Goal: Task Accomplishment & Management: Manage account settings

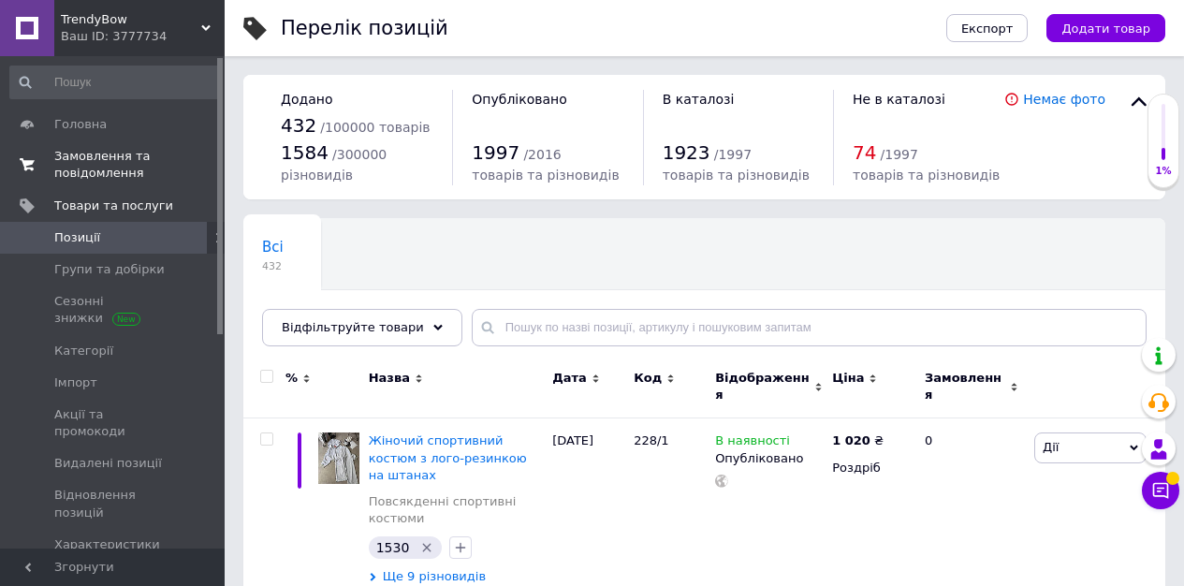
click at [78, 164] on span "Замовлення та повідомлення" at bounding box center [113, 165] width 119 height 34
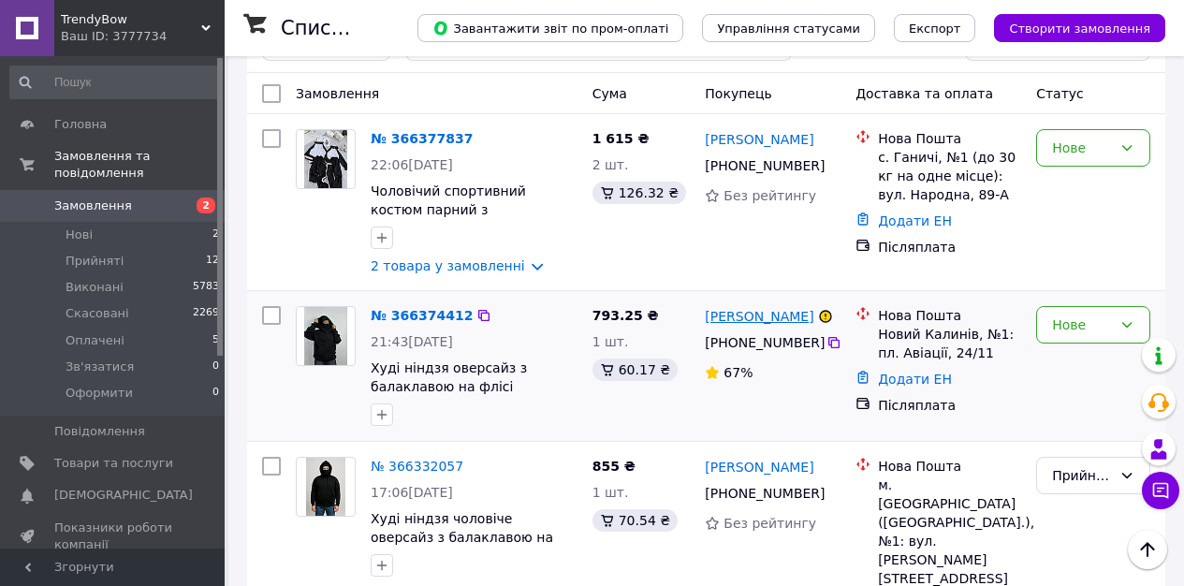
scroll to position [123, 0]
click at [1119, 333] on div "Нове" at bounding box center [1093, 324] width 114 height 37
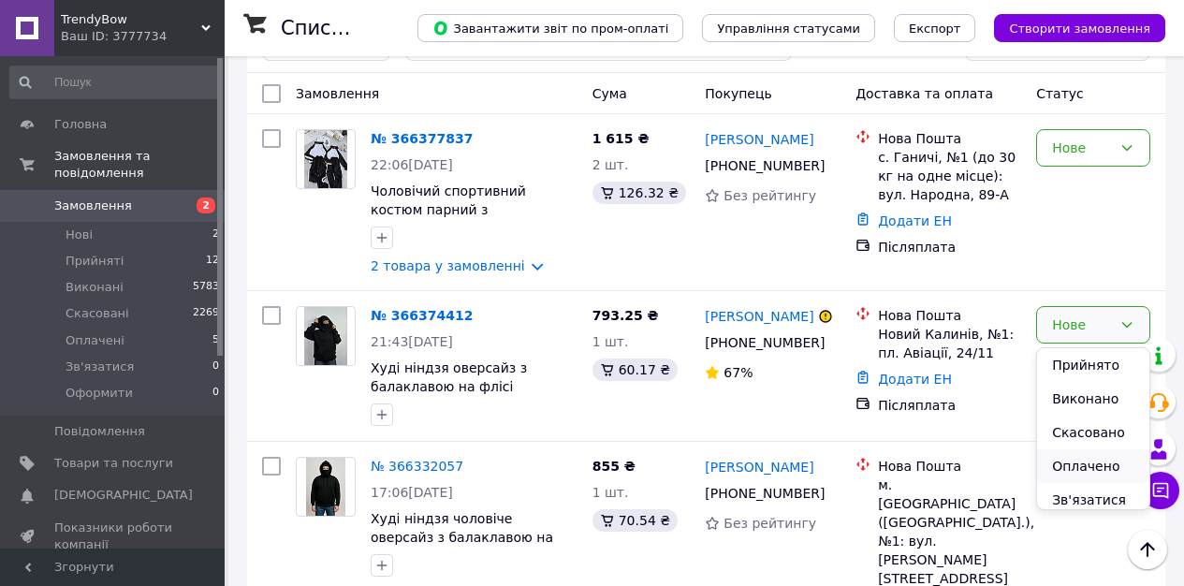
click at [1083, 470] on li "Оплачено" at bounding box center [1093, 466] width 112 height 34
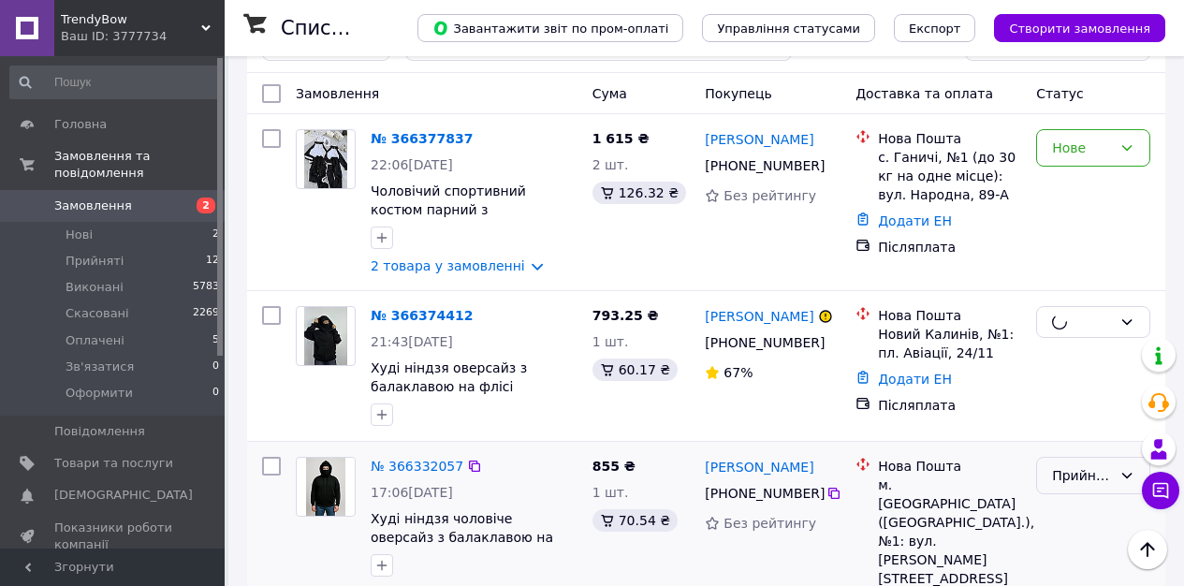
click at [1083, 470] on div "Прийнято" at bounding box center [1082, 475] width 60 height 21
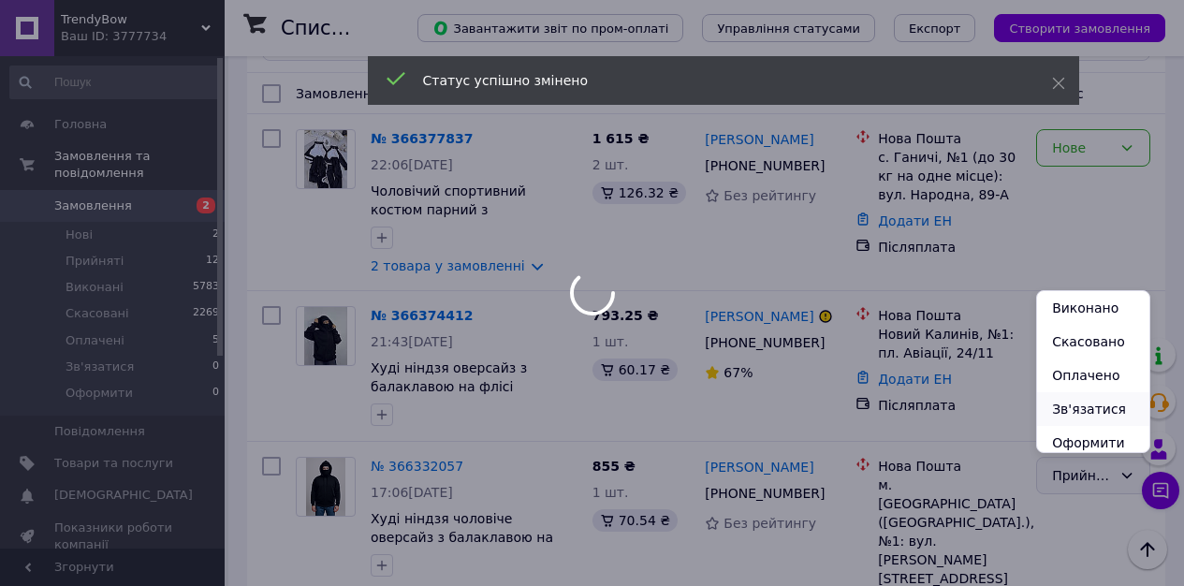
click at [1094, 408] on li "Зв'язатися" at bounding box center [1093, 409] width 112 height 34
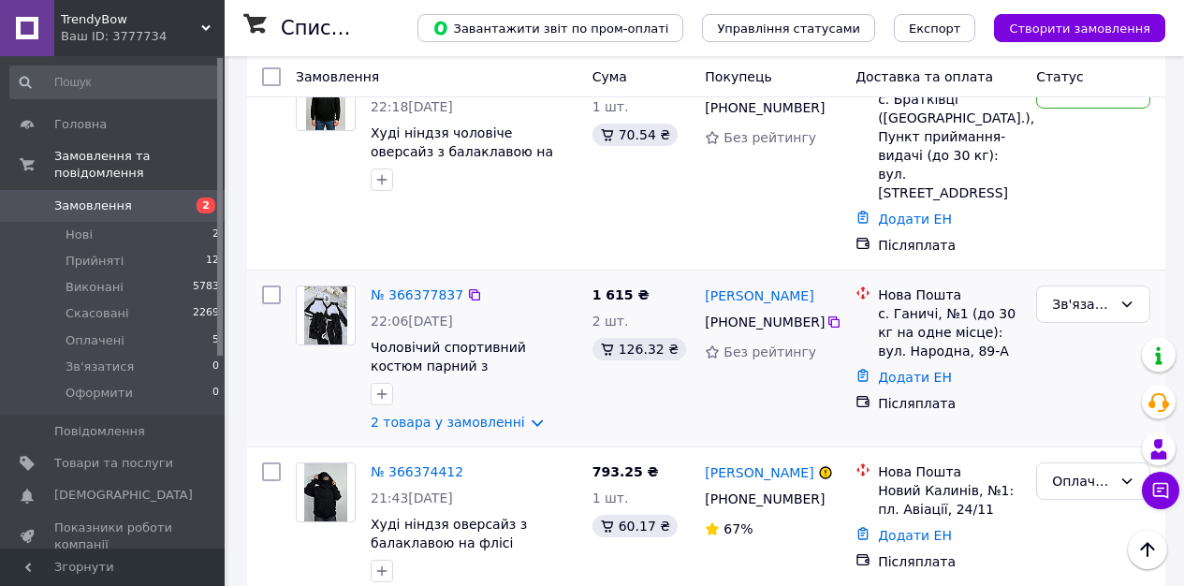
scroll to position [379, 0]
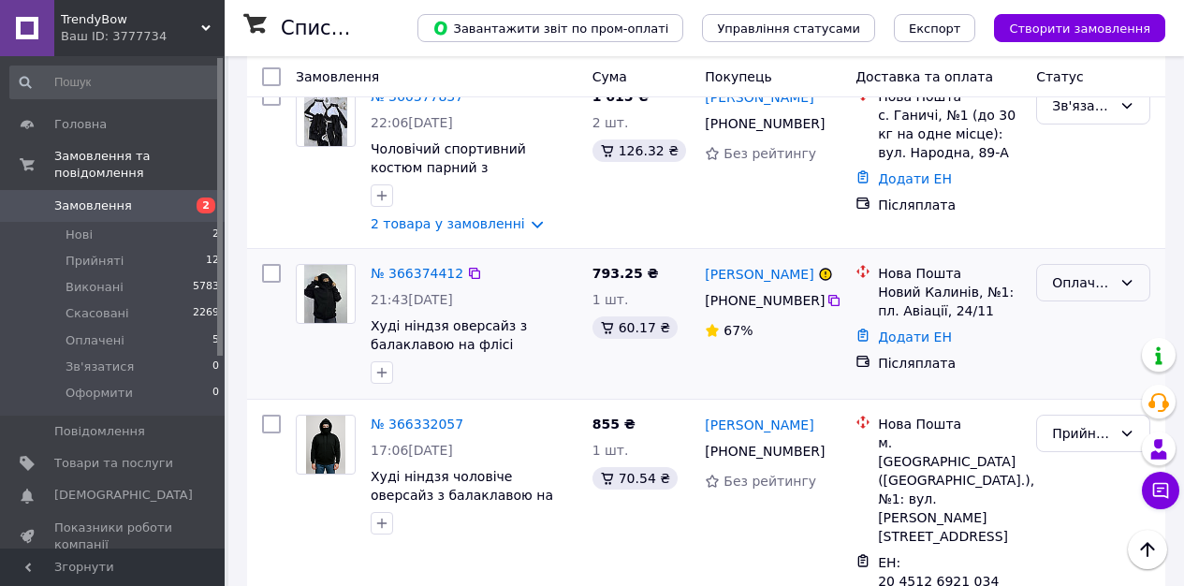
click at [1090, 272] on div "Оплачено" at bounding box center [1082, 282] width 60 height 21
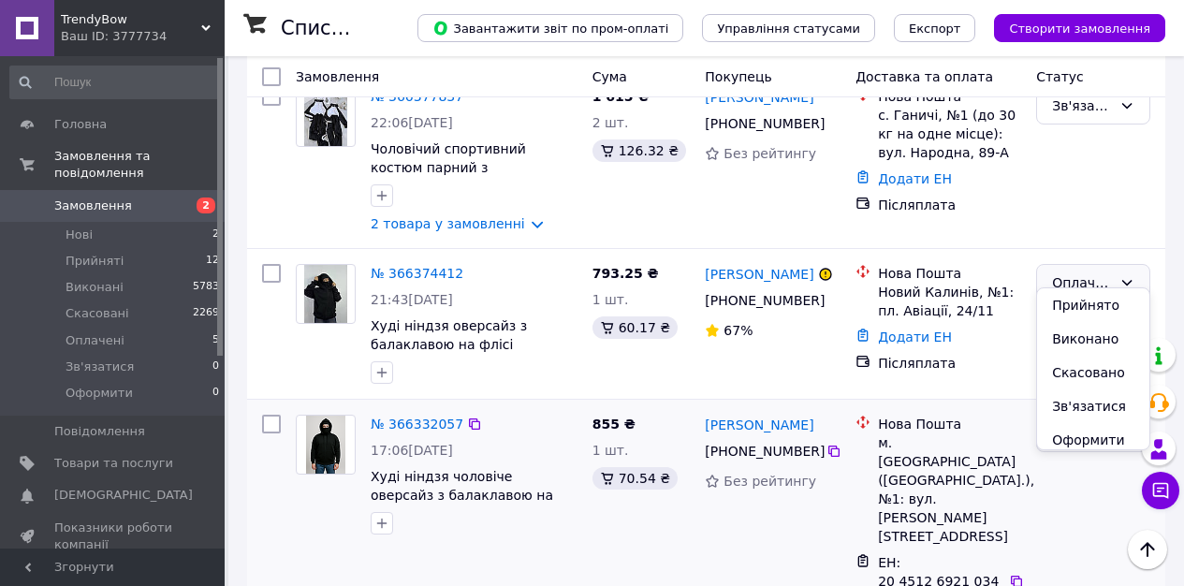
click at [1075, 401] on li "Зв'язатися" at bounding box center [1093, 406] width 112 height 34
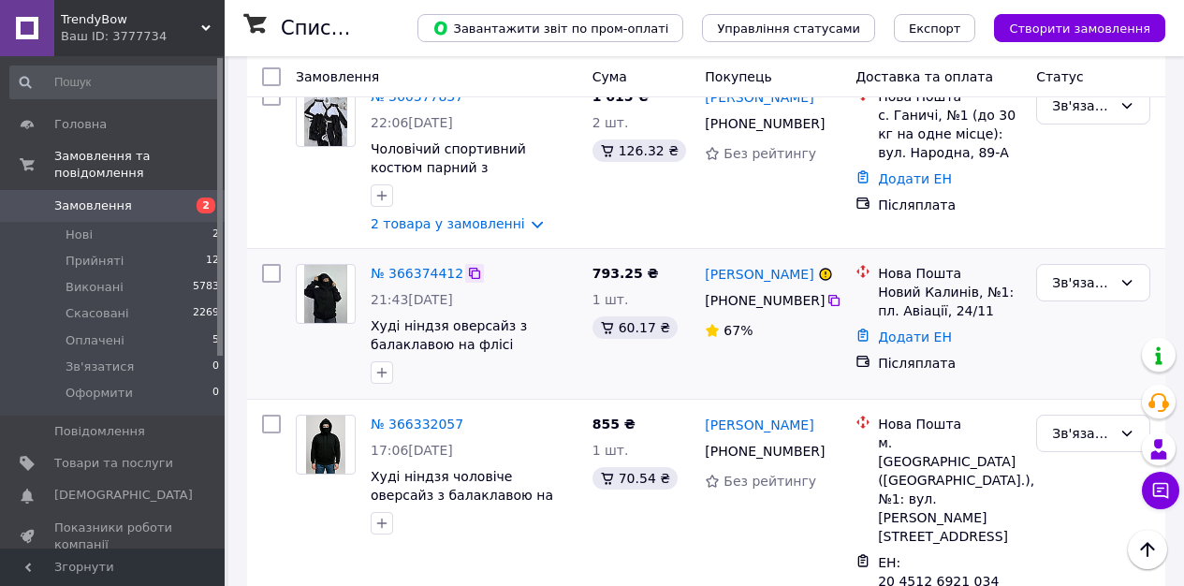
click at [469, 268] on icon at bounding box center [474, 273] width 11 height 11
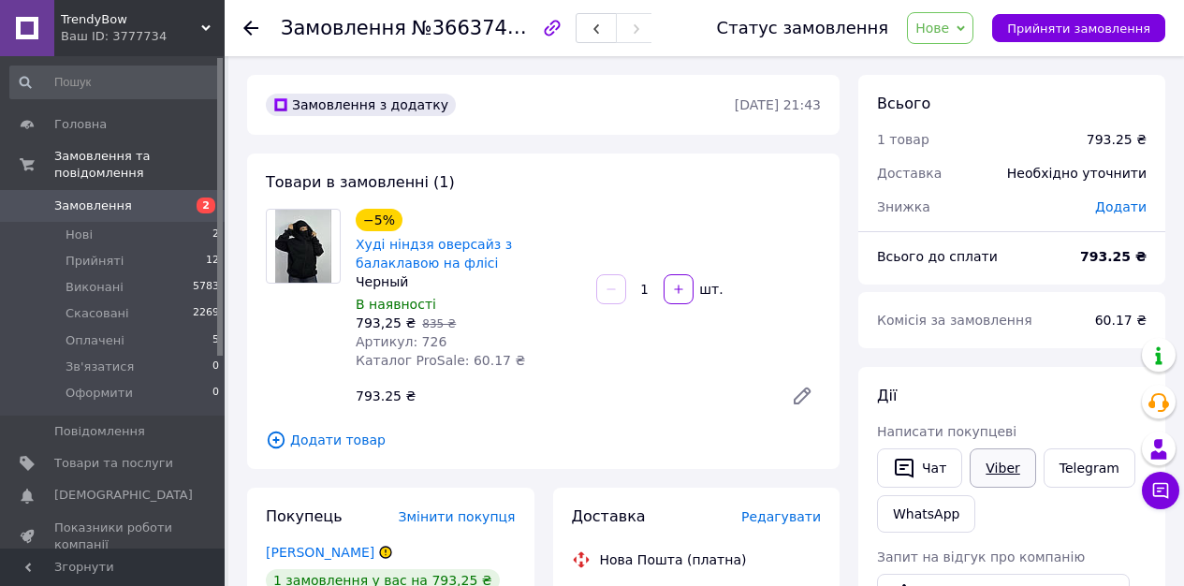
click at [1024, 471] on link "Viber" at bounding box center [1002, 467] width 66 height 39
click at [429, 28] on span "№366374412" at bounding box center [478, 27] width 133 height 23
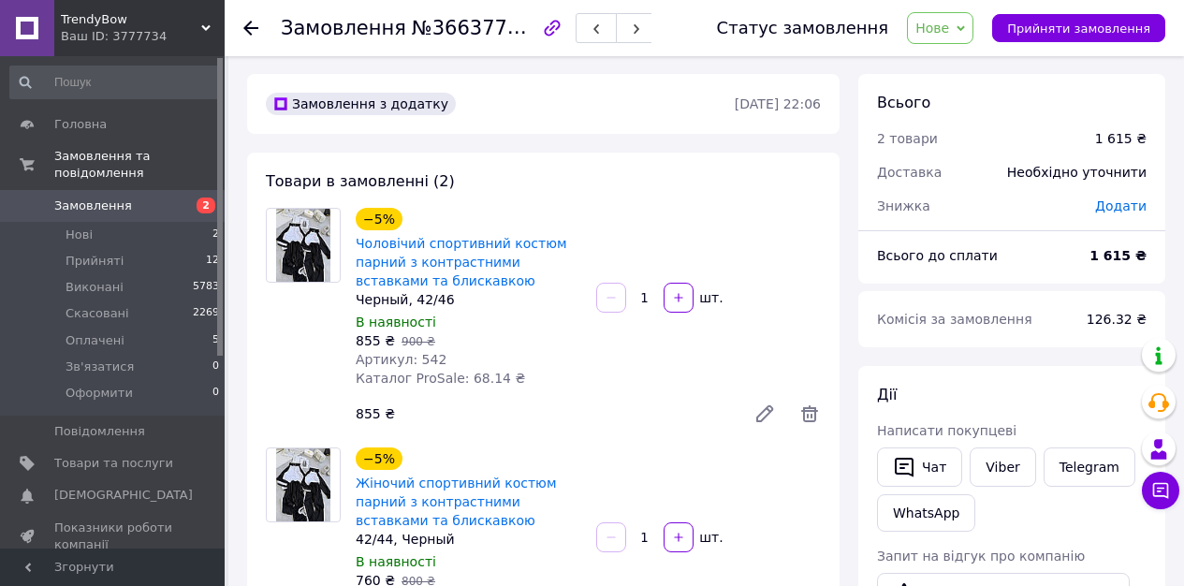
scroll to position [30, 0]
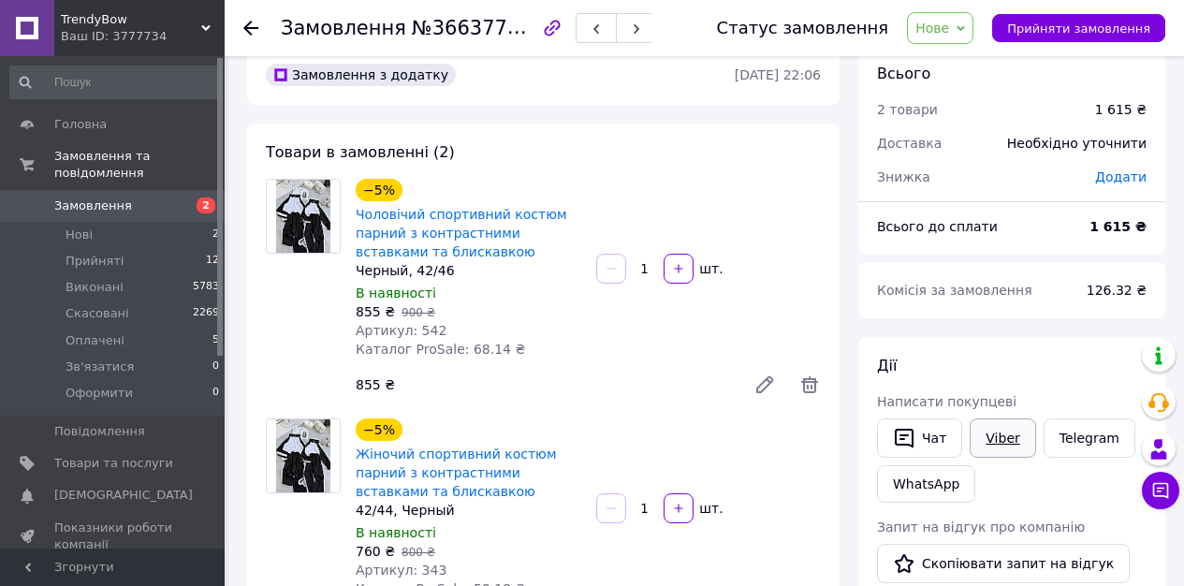
click at [974, 431] on link "Viber" at bounding box center [1002, 437] width 66 height 39
click at [427, 35] on span "№366377837" at bounding box center [478, 27] width 133 height 23
click at [949, 32] on span "Нове" at bounding box center [932, 28] width 34 height 15
click at [965, 180] on li "Зв'язатися" at bounding box center [951, 178] width 87 height 28
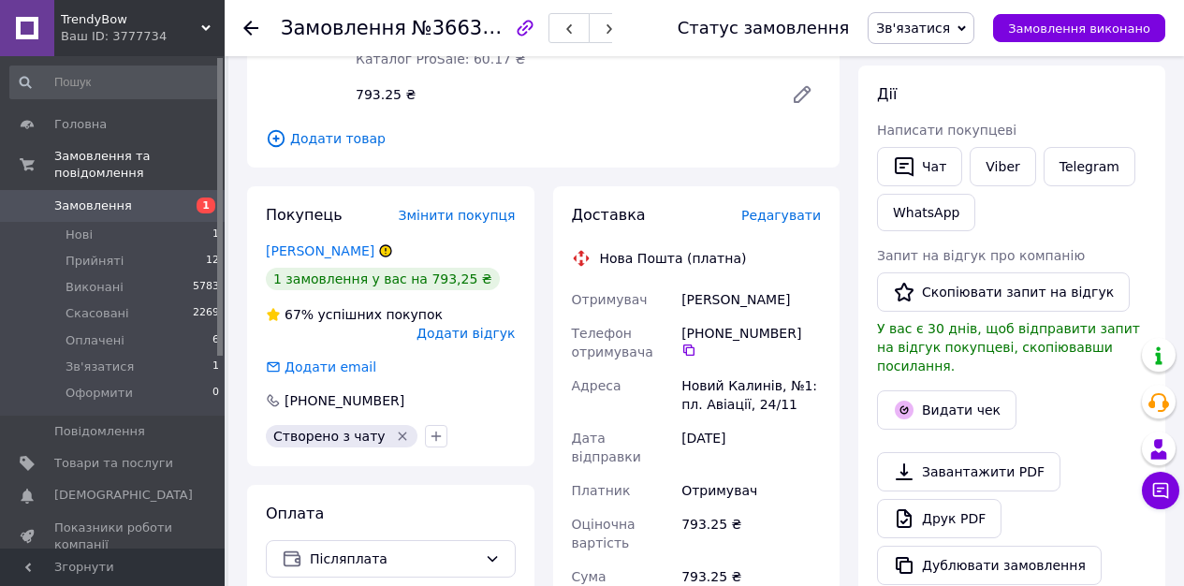
scroll to position [664, 0]
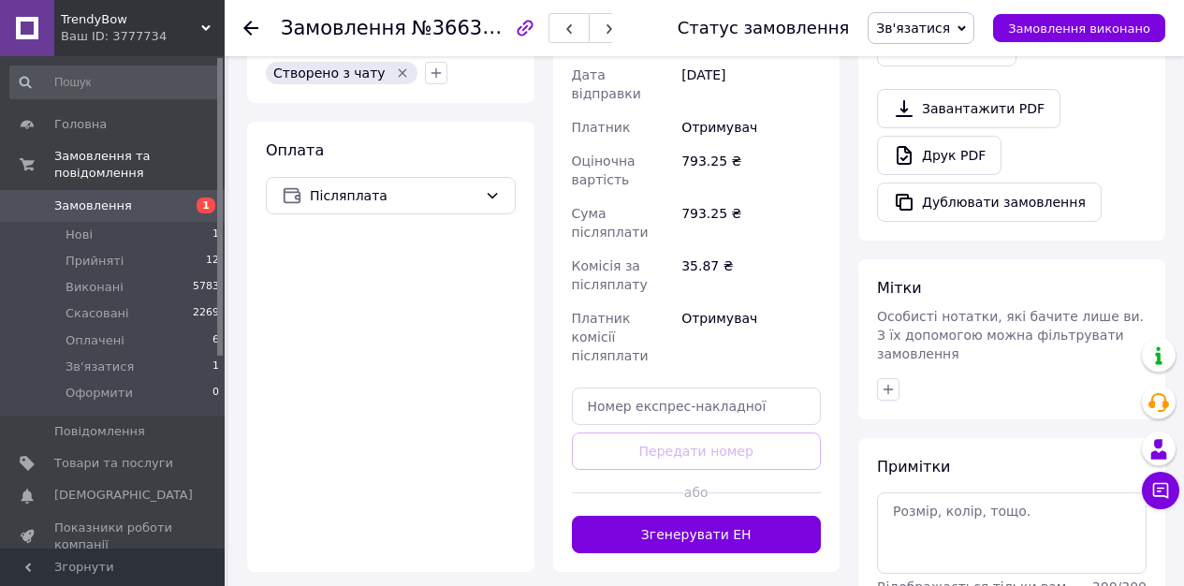
click at [692, 516] on button "Згенерувати ЕН" at bounding box center [697, 534] width 250 height 37
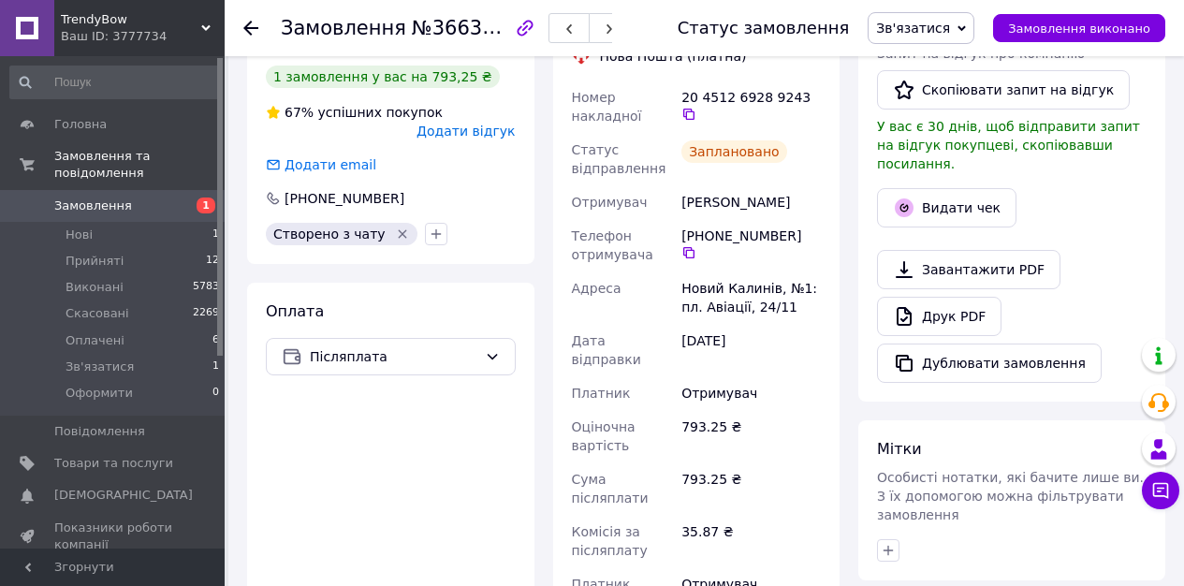
scroll to position [478, 0]
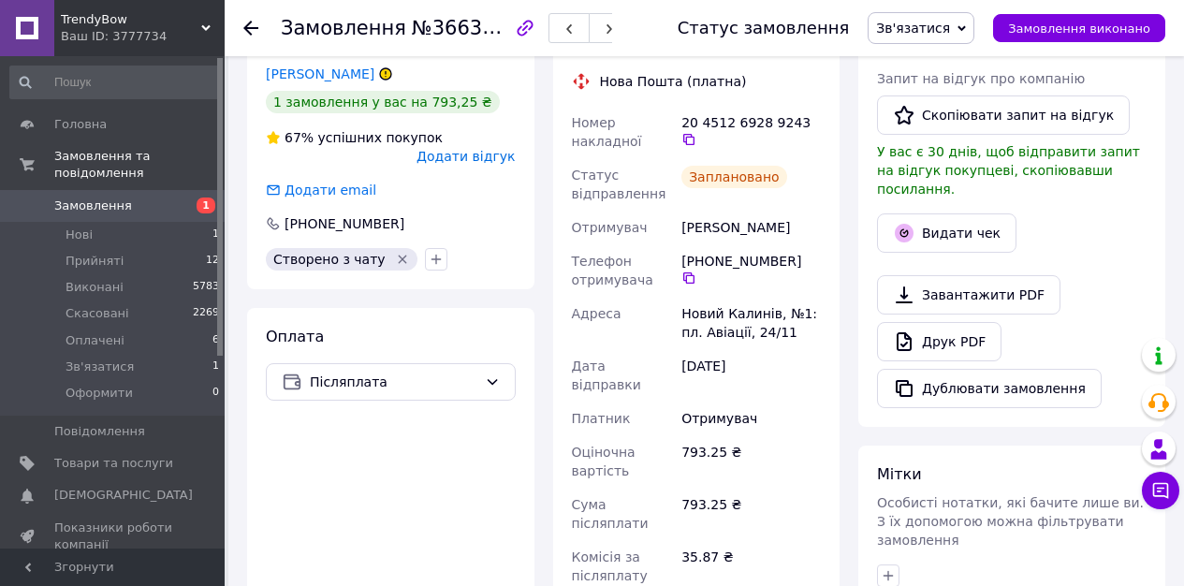
click at [722, 229] on div "[PERSON_NAME]" at bounding box center [751, 228] width 147 height 34
copy div "[PERSON_NAME]"
click at [688, 136] on icon at bounding box center [688, 139] width 11 height 11
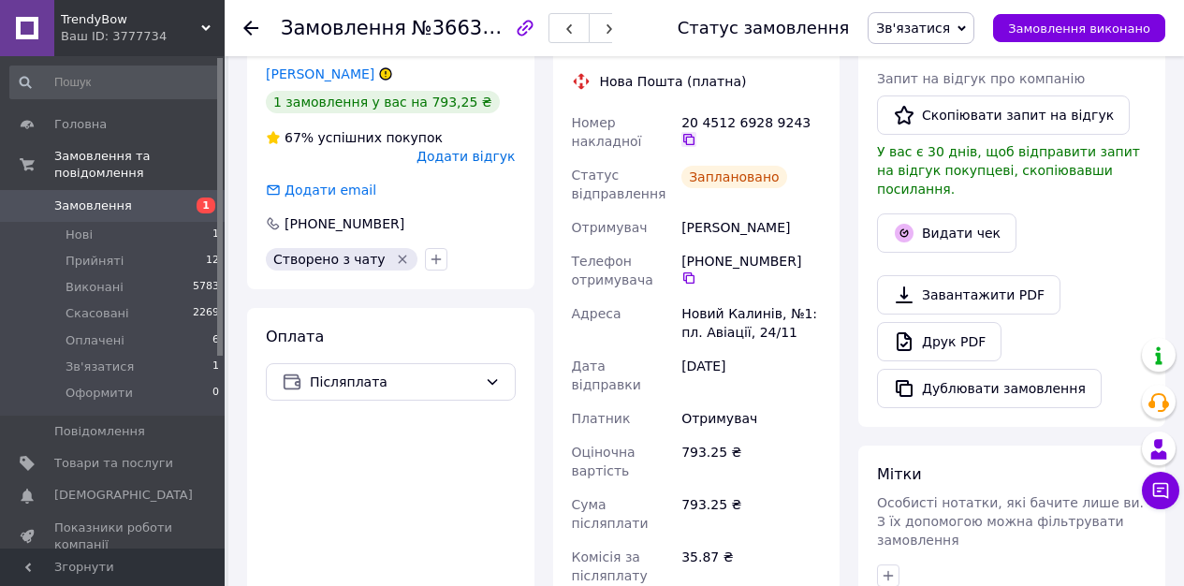
click at [684, 138] on icon at bounding box center [688, 139] width 11 height 11
click at [939, 48] on div "Статус замовлення Зв'язатися Прийнято Виконано Скасовано Оплачено Оформити Замо…" at bounding box center [902, 28] width 525 height 56
click at [935, 26] on span "Зв'язатися" at bounding box center [913, 28] width 74 height 15
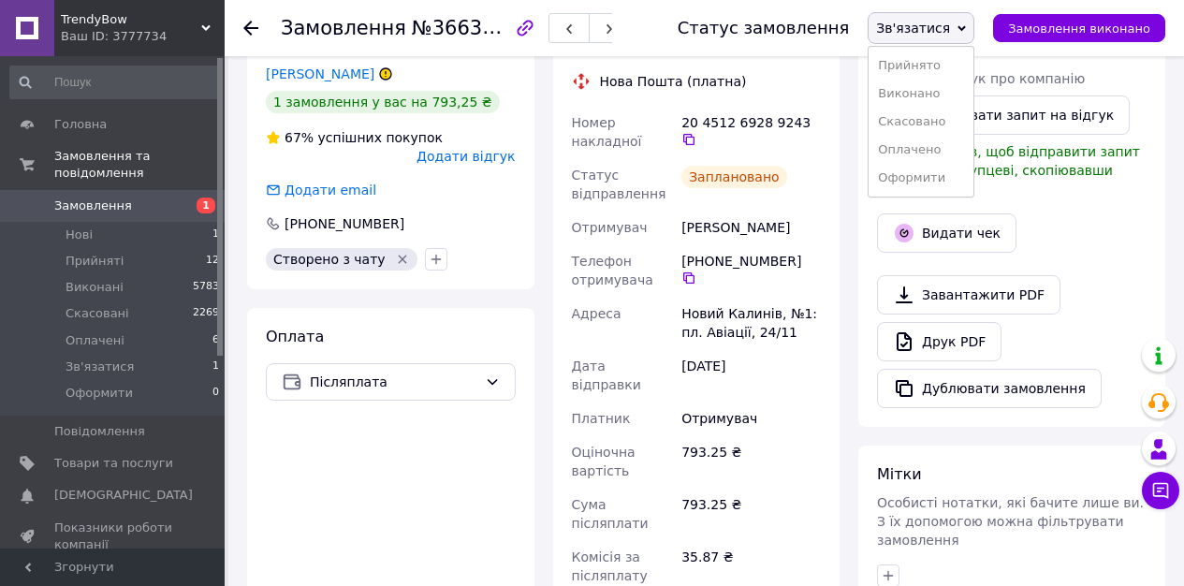
click at [933, 62] on li "Прийнято" at bounding box center [920, 65] width 105 height 28
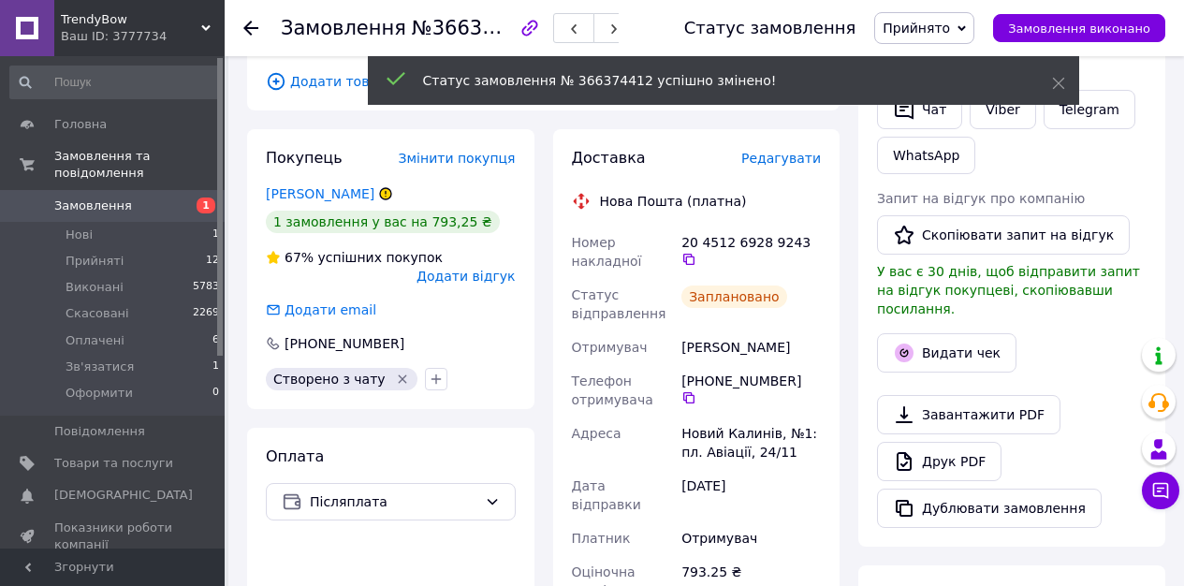
scroll to position [318, 0]
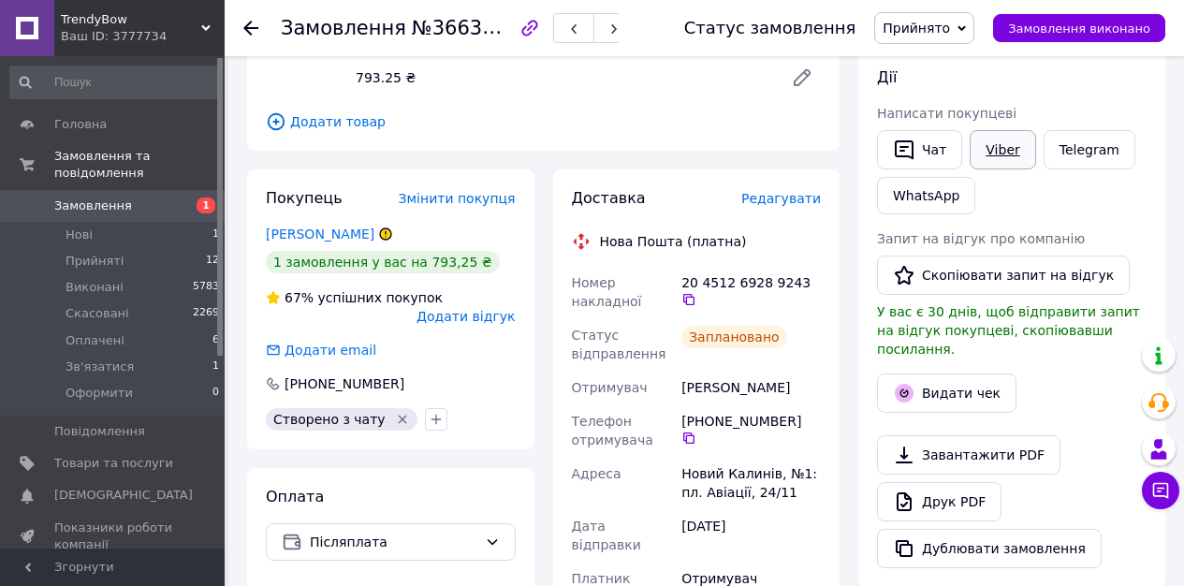
click at [993, 160] on link "Viber" at bounding box center [1002, 149] width 66 height 39
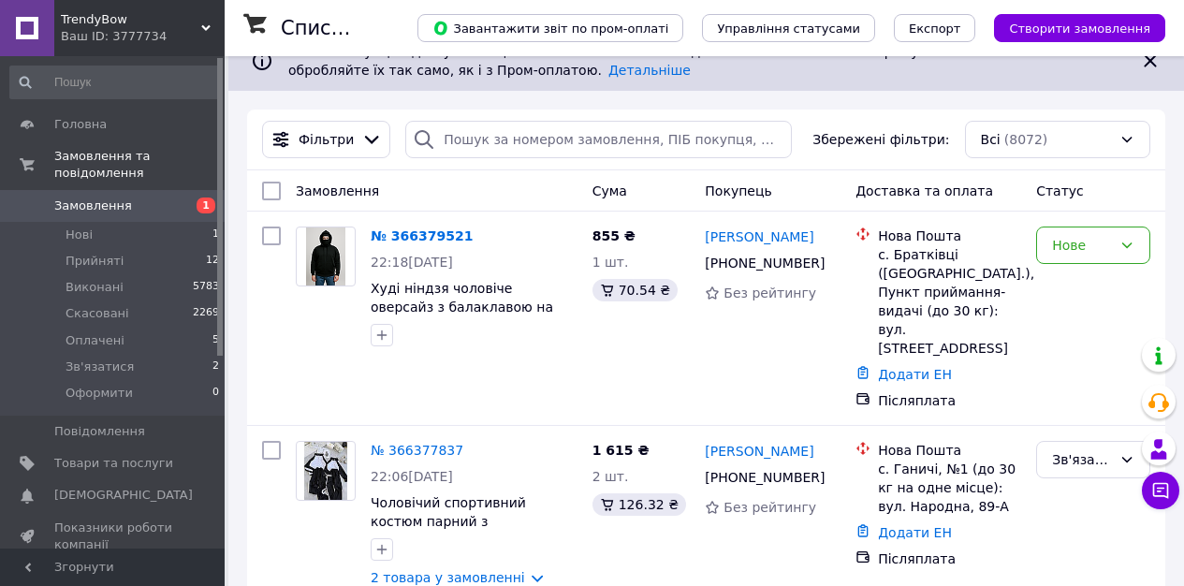
scroll to position [43, 0]
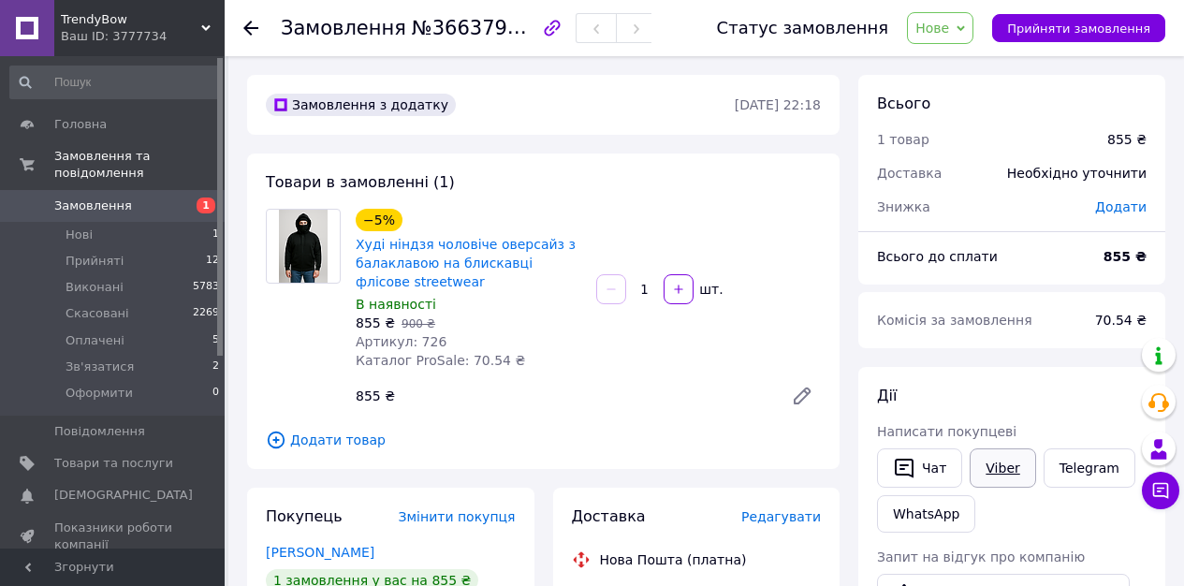
click at [984, 455] on link "Viber" at bounding box center [1002, 467] width 66 height 39
click at [1054, 475] on link "Telegram" at bounding box center [1089, 467] width 92 height 39
click at [926, 468] on button "Чат" at bounding box center [919, 467] width 85 height 39
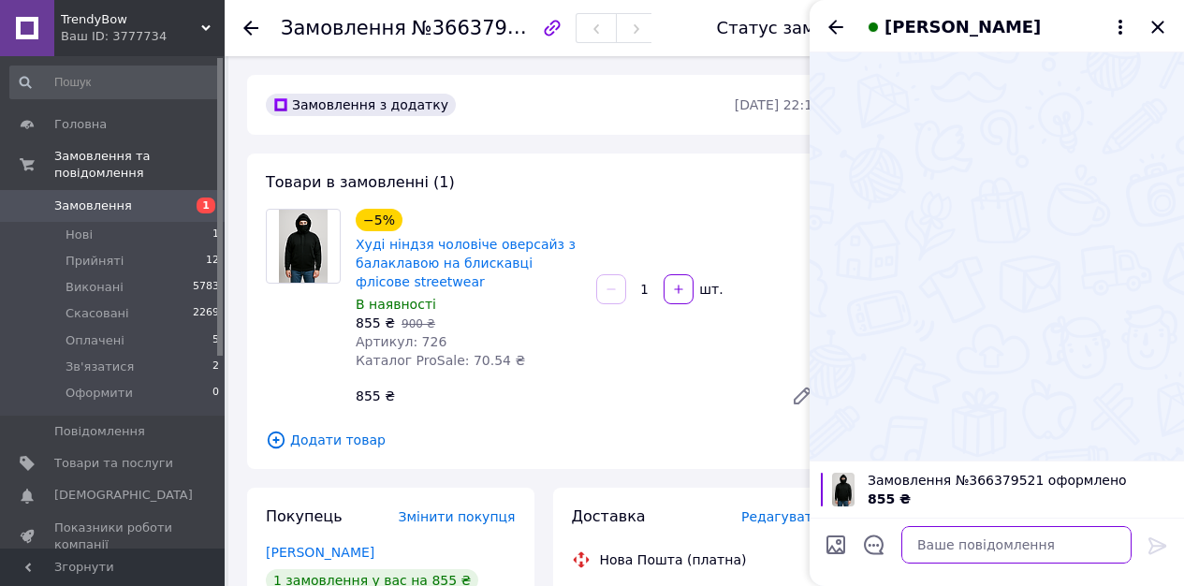
click at [930, 538] on textarea at bounding box center [1016, 544] width 230 height 37
paste textarea "Доброго вечора Замовлення 366374412 Худі, чорний 42/50 Відправка протягом 2-5 д…"
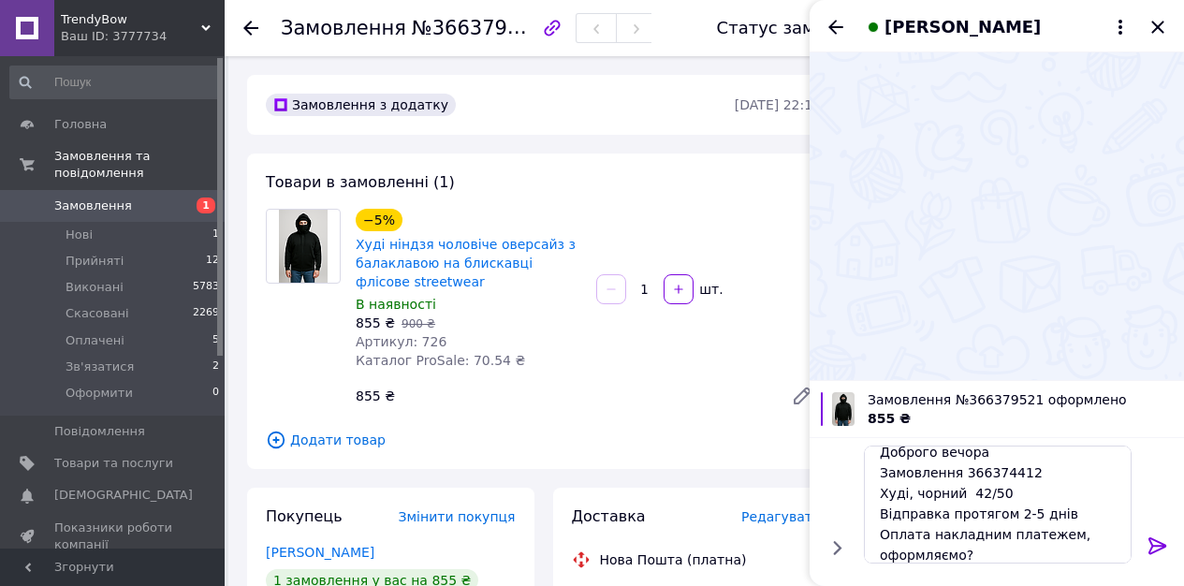
click at [447, 16] on div "Замовлення №366379521" at bounding box center [466, 28] width 371 height 32
click at [448, 19] on span "№366379521" at bounding box center [478, 27] width 133 height 23
click at [448, 20] on span "№366379521" at bounding box center [478, 27] width 133 height 23
click at [455, 26] on span "№366379521" at bounding box center [478, 27] width 133 height 23
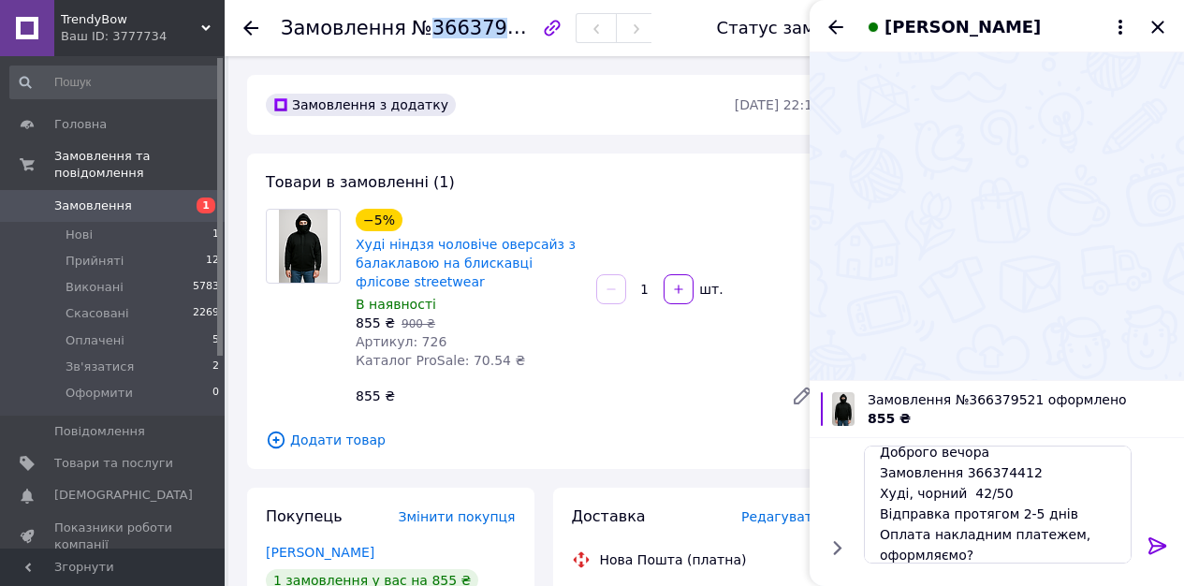
click at [455, 26] on span "№366379521" at bounding box center [478, 27] width 133 height 23
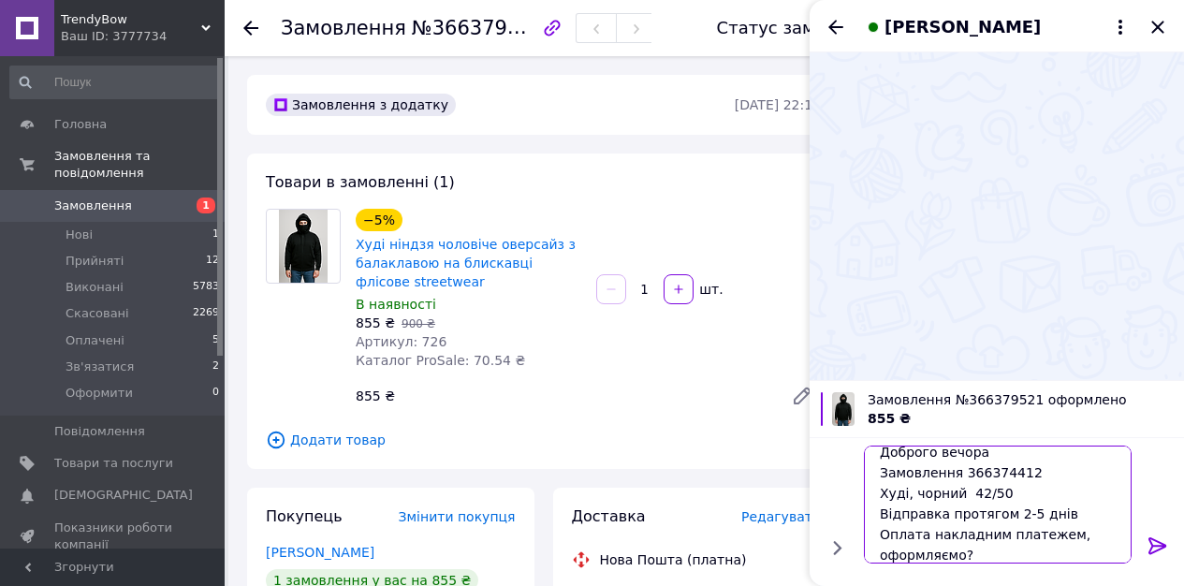
click at [989, 478] on textarea "Доброго вечора Замовлення 366374412 Худі, чорний 42/50 Відправка протягом 2-5 д…" at bounding box center [998, 504] width 268 height 118
paste textarea "366379521"
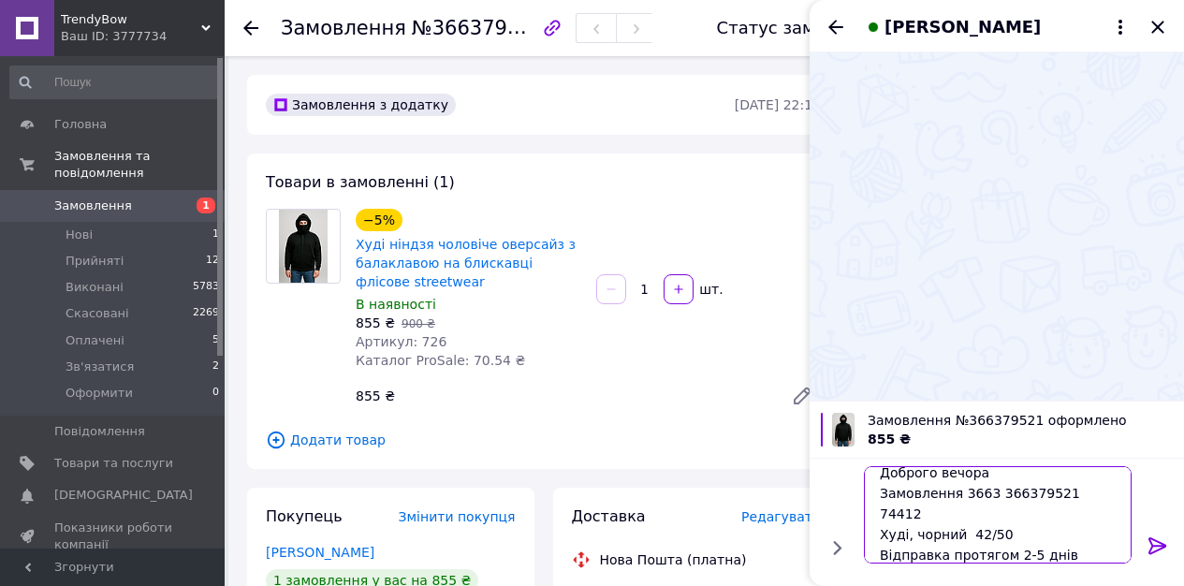
click at [1080, 489] on textarea "Доброго вечора Замовлення 3663 366379521 74412 Худі, чорний 42/50 Відправка про…" at bounding box center [998, 514] width 268 height 97
click at [1046, 493] on textarea "Доброго вечора Замовлення 3663 3663795 Худі, чорний 42/50 Відправка протягом 2-…" at bounding box center [998, 514] width 268 height 97
click at [1046, 492] on textarea "Доброго вечора Замовлення 3663 3663795 Худі, чорний 42/50 Відправка протягом 2-…" at bounding box center [998, 514] width 268 height 97
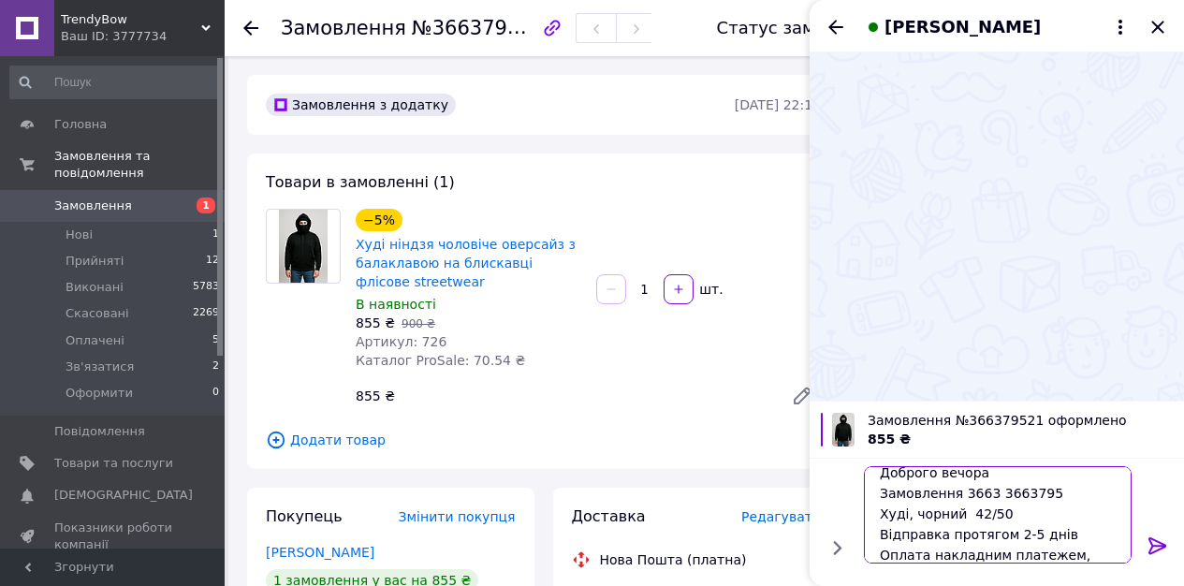
click at [1046, 492] on textarea "Доброго вечора Замовлення 3663 3663795 Худі, чорний 42/50 Відправка протягом 2-…" at bounding box center [998, 514] width 268 height 97
paste textarea "366379521"
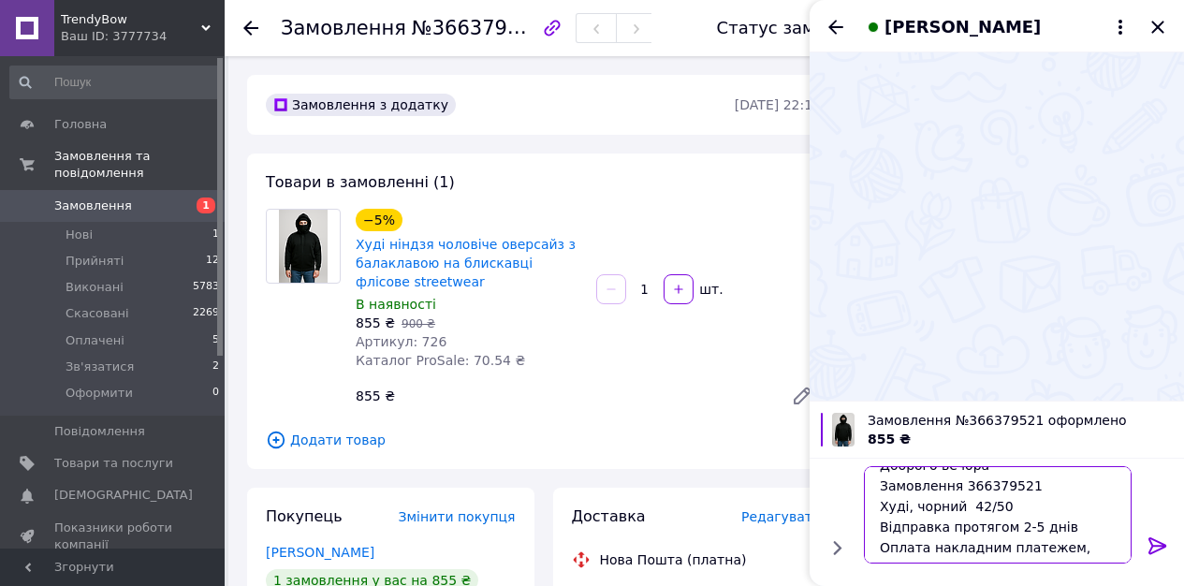
scroll to position [34, 0]
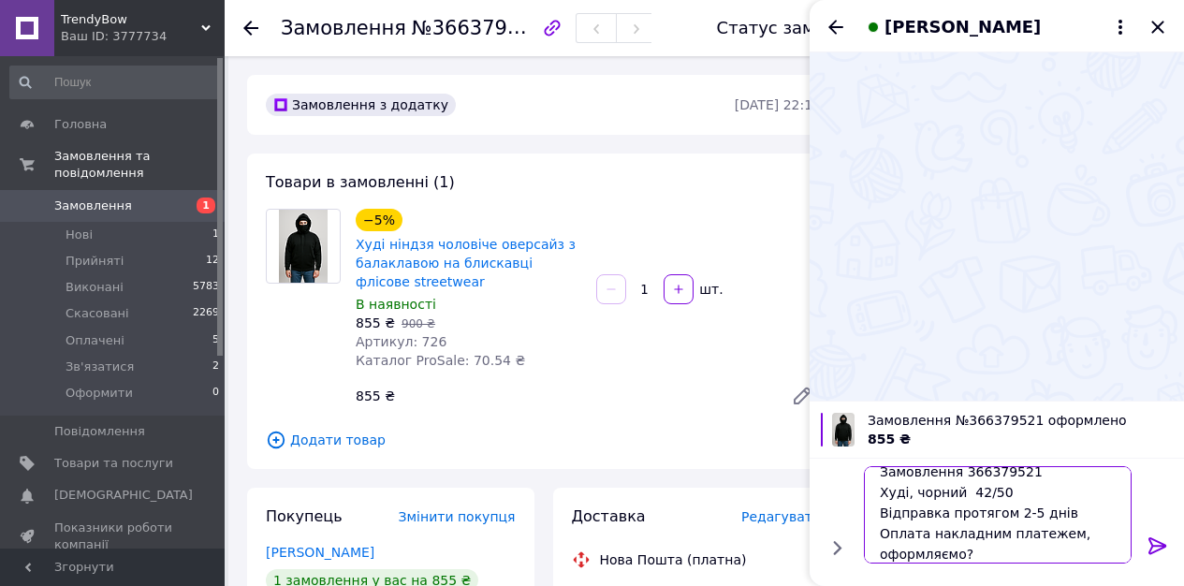
type textarea "Доброго вечора Замовлення 366379521 Худі, чорний 42/50 Відправка протягом 2-5 д…"
click at [1163, 545] on icon at bounding box center [1157, 545] width 18 height 17
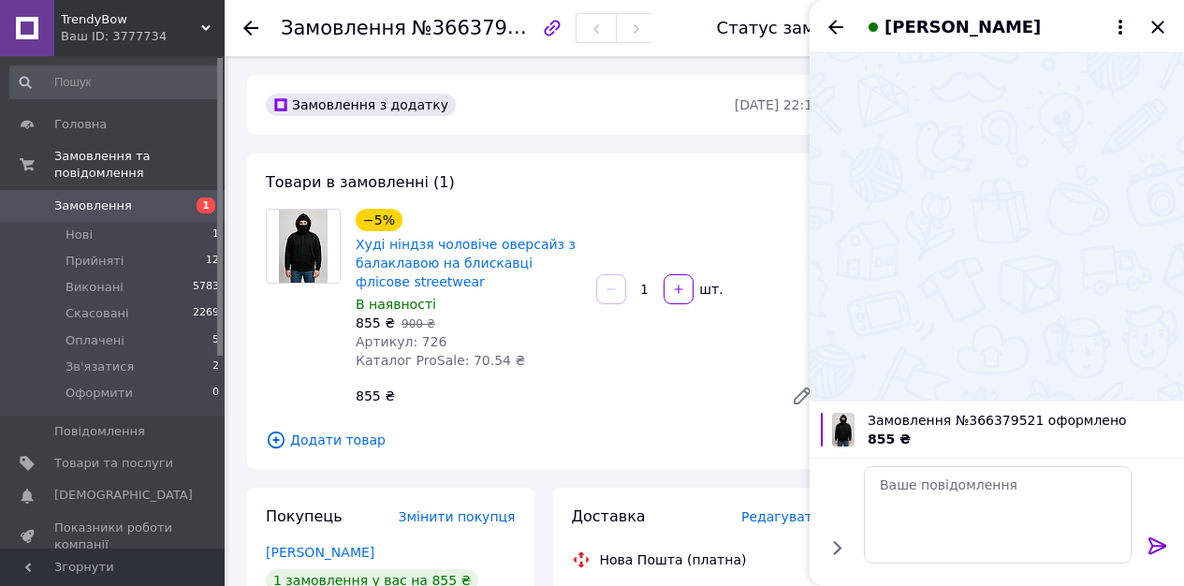
scroll to position [0, 0]
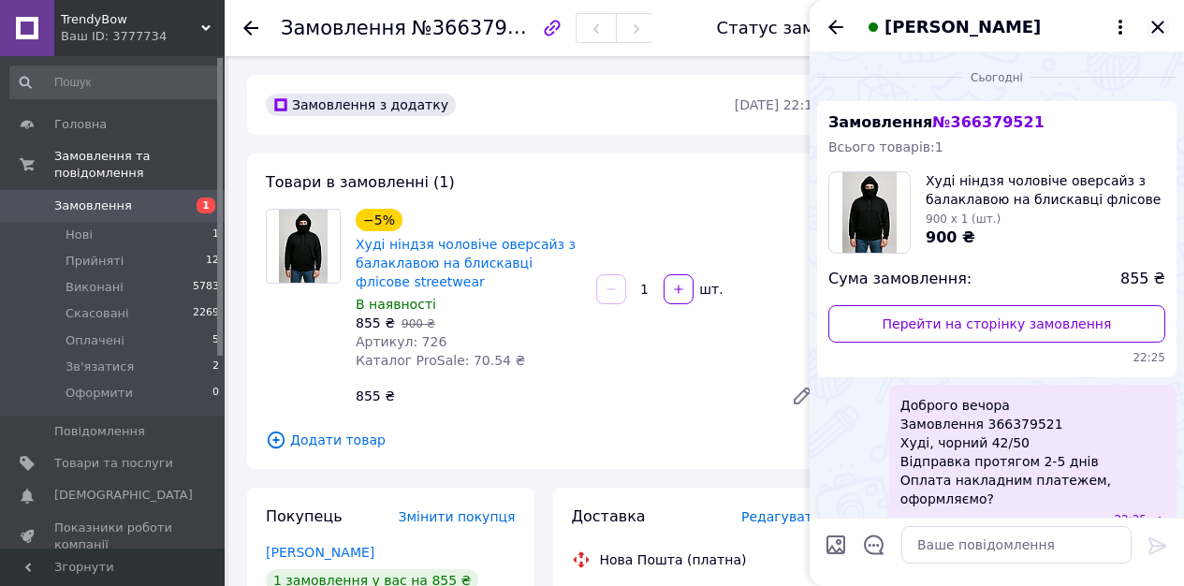
click at [1156, 26] on icon "Закрити" at bounding box center [1157, 27] width 22 height 22
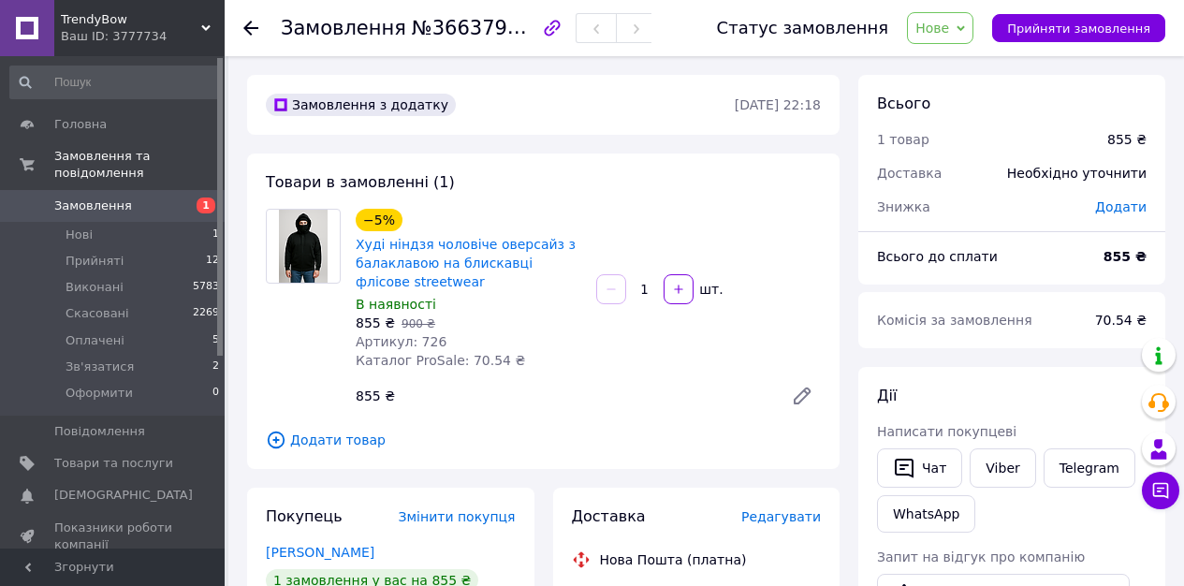
click at [973, 28] on span "Нове" at bounding box center [940, 28] width 66 height 32
click at [961, 180] on li "Зв'язатися" at bounding box center [951, 178] width 87 height 28
click at [172, 231] on li "Нові 1" at bounding box center [115, 235] width 230 height 26
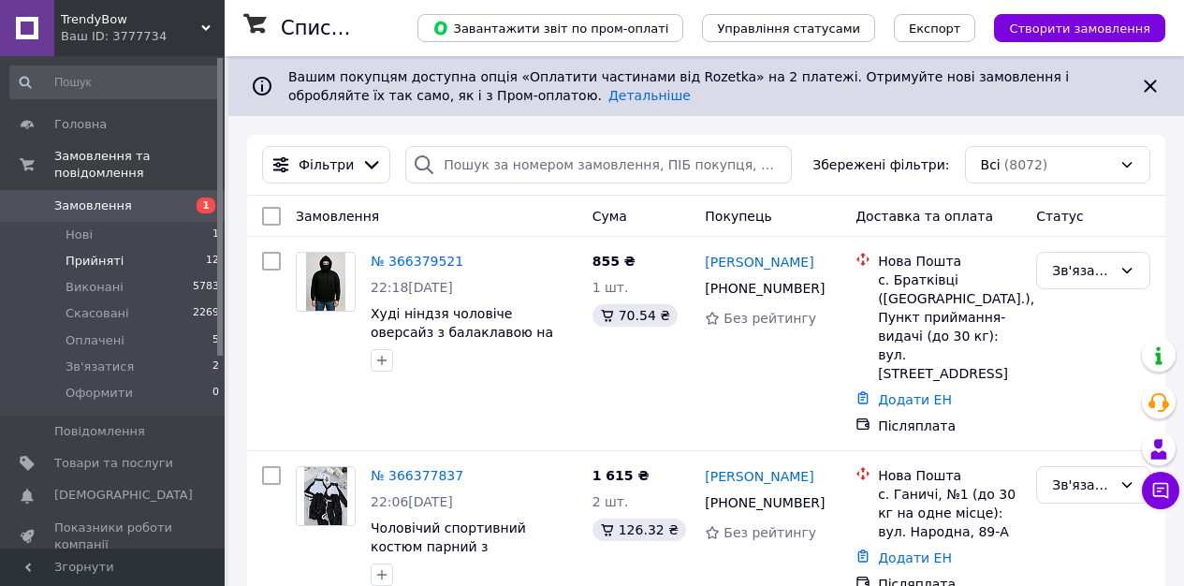
click at [178, 253] on li "Прийняті 12" at bounding box center [115, 261] width 230 height 26
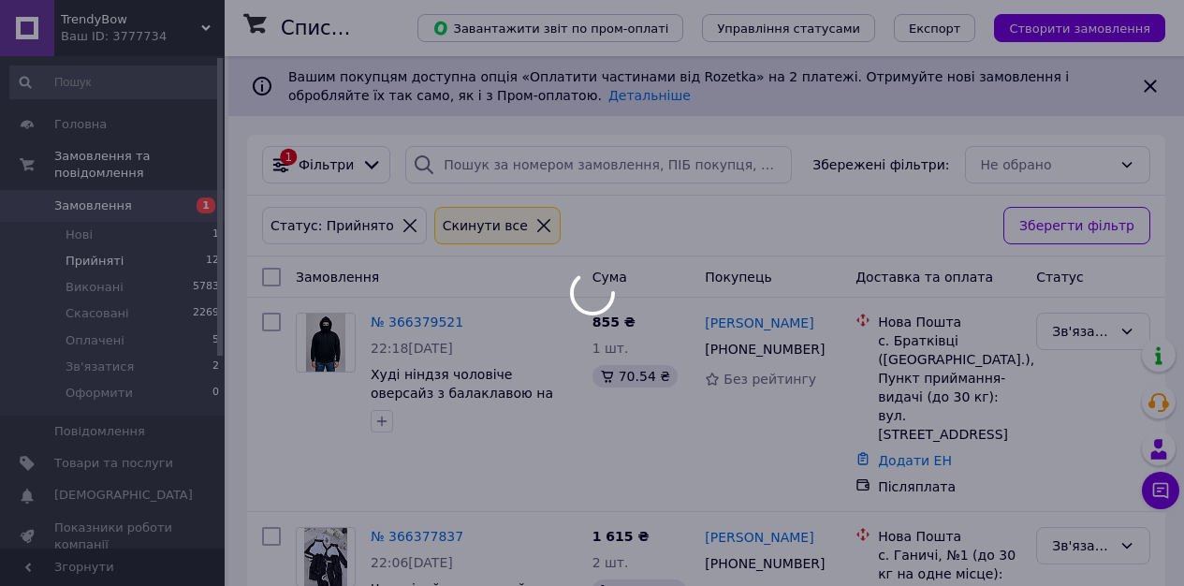
click at [172, 236] on div at bounding box center [592, 293] width 1184 height 586
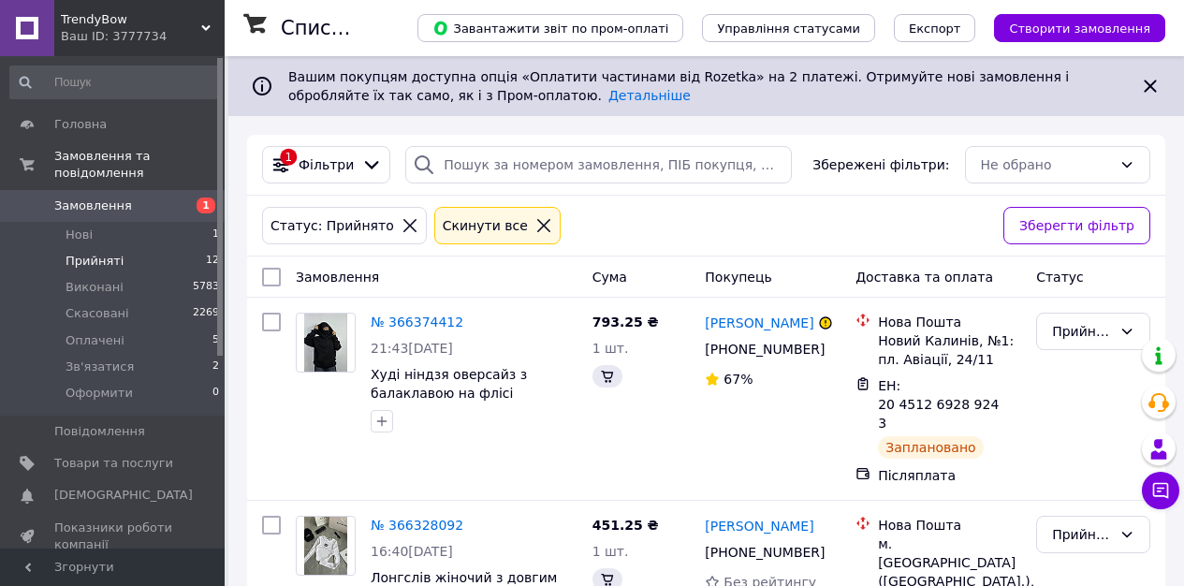
click at [167, 235] on li "Нові 1" at bounding box center [115, 235] width 230 height 26
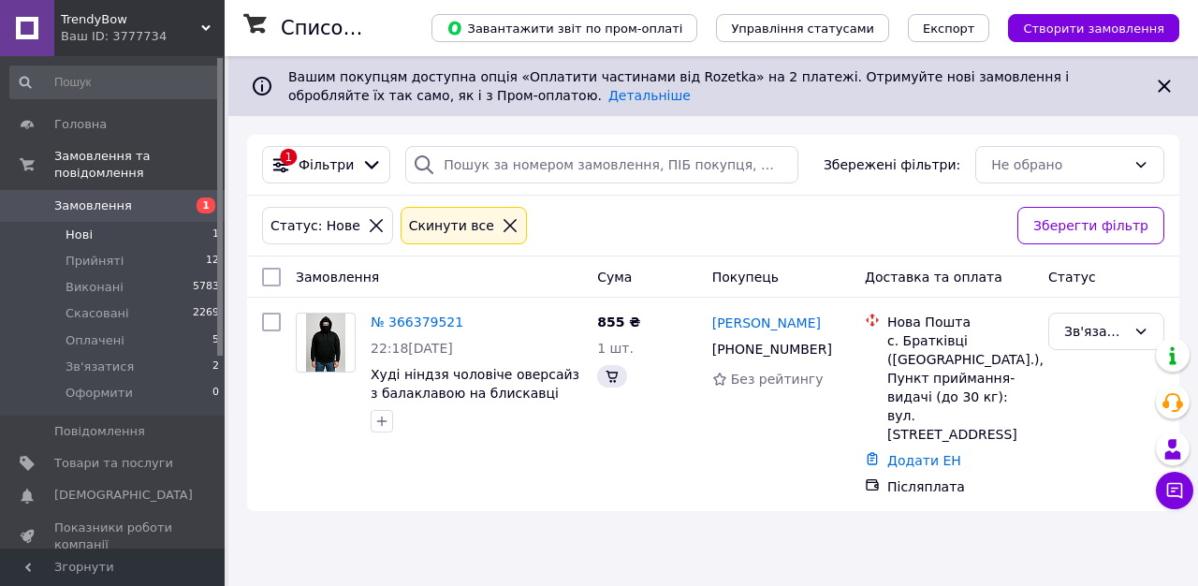
click at [148, 206] on span "Замовлення" at bounding box center [113, 205] width 119 height 17
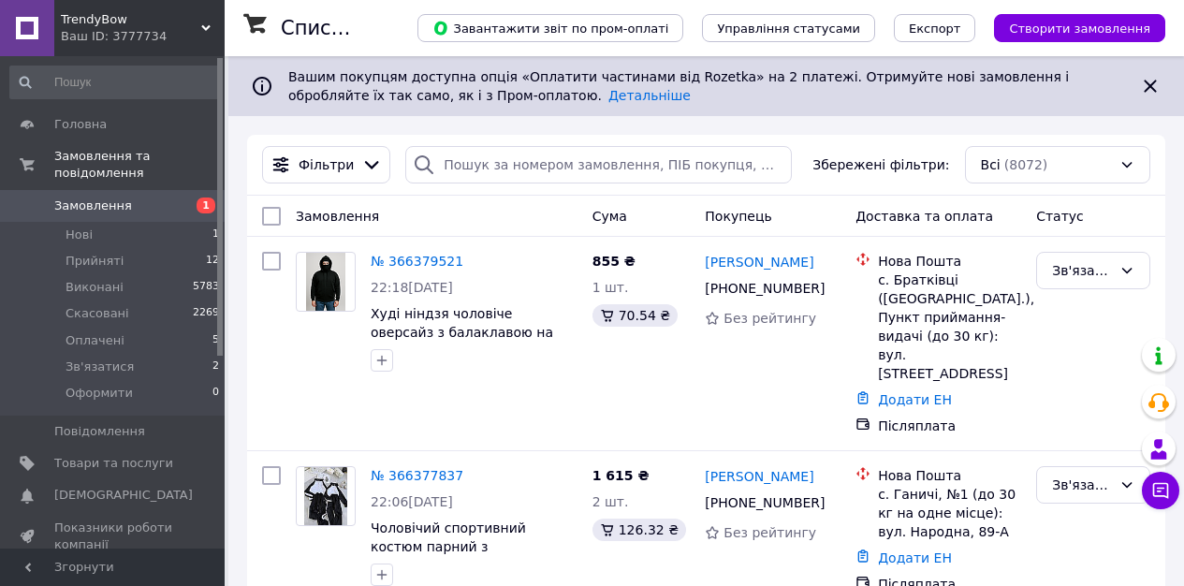
click at [134, 204] on span "Замовлення" at bounding box center [113, 205] width 119 height 17
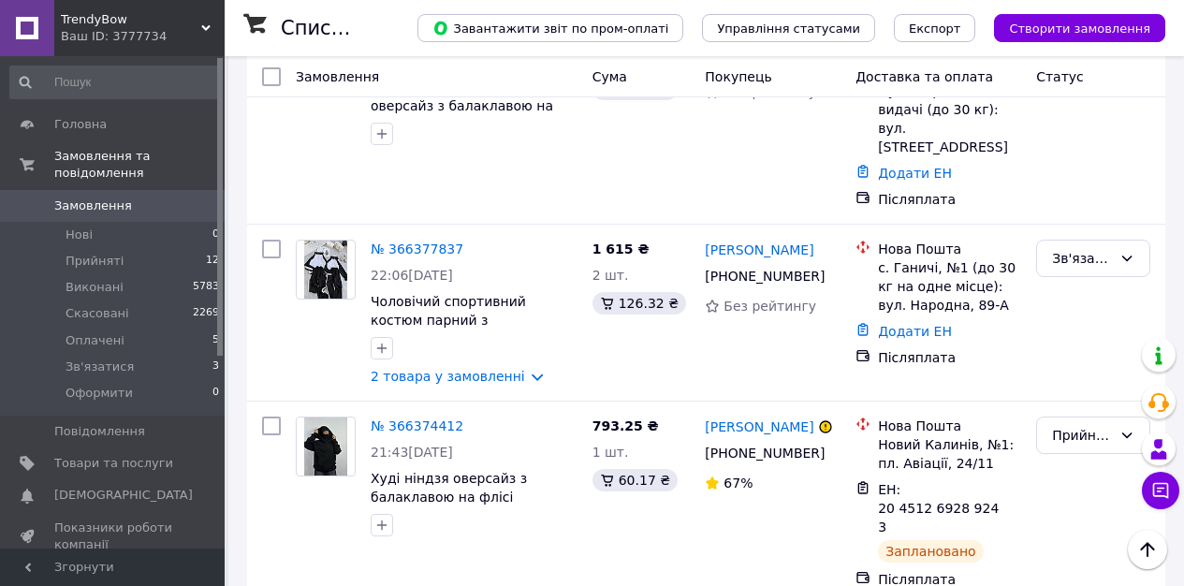
scroll to position [225, 0]
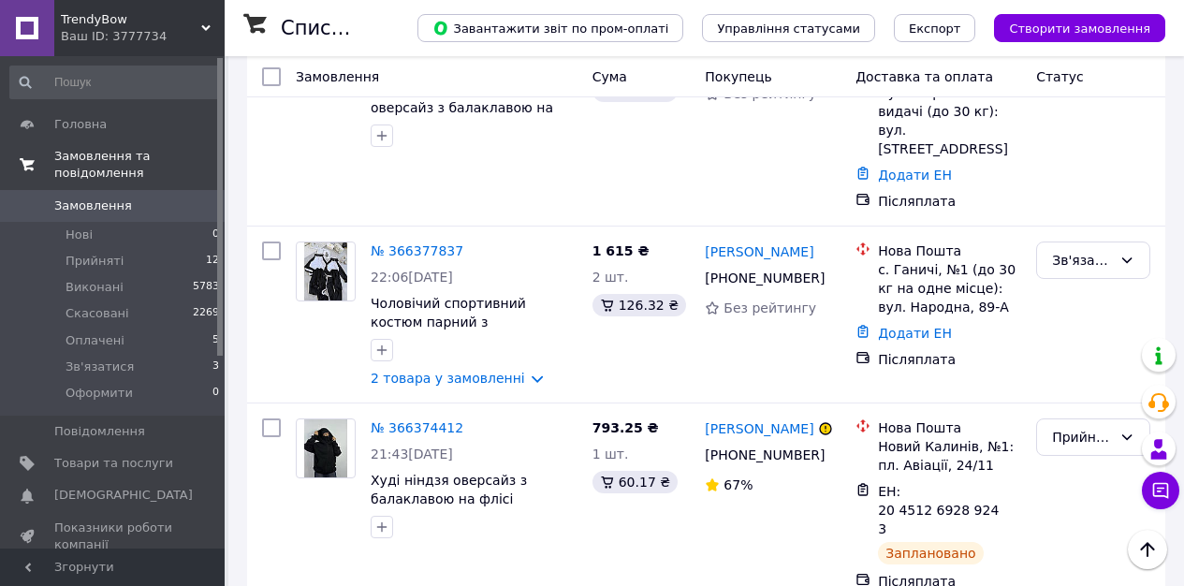
click at [116, 161] on span "Замовлення та повідомлення" at bounding box center [139, 165] width 170 height 34
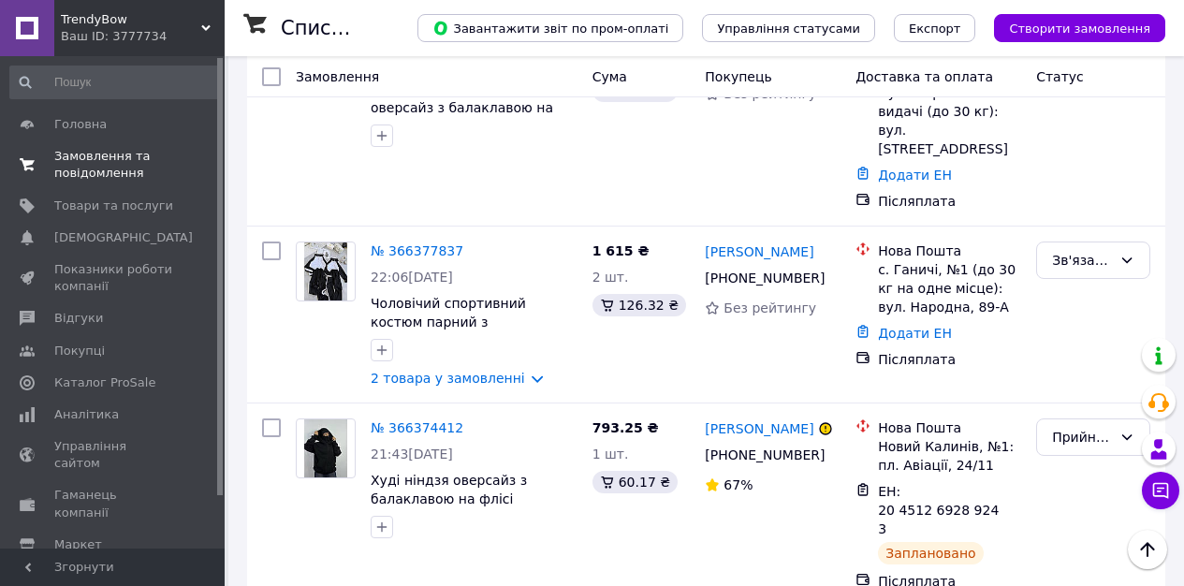
click at [104, 152] on span "Замовлення та повідомлення" at bounding box center [113, 165] width 119 height 34
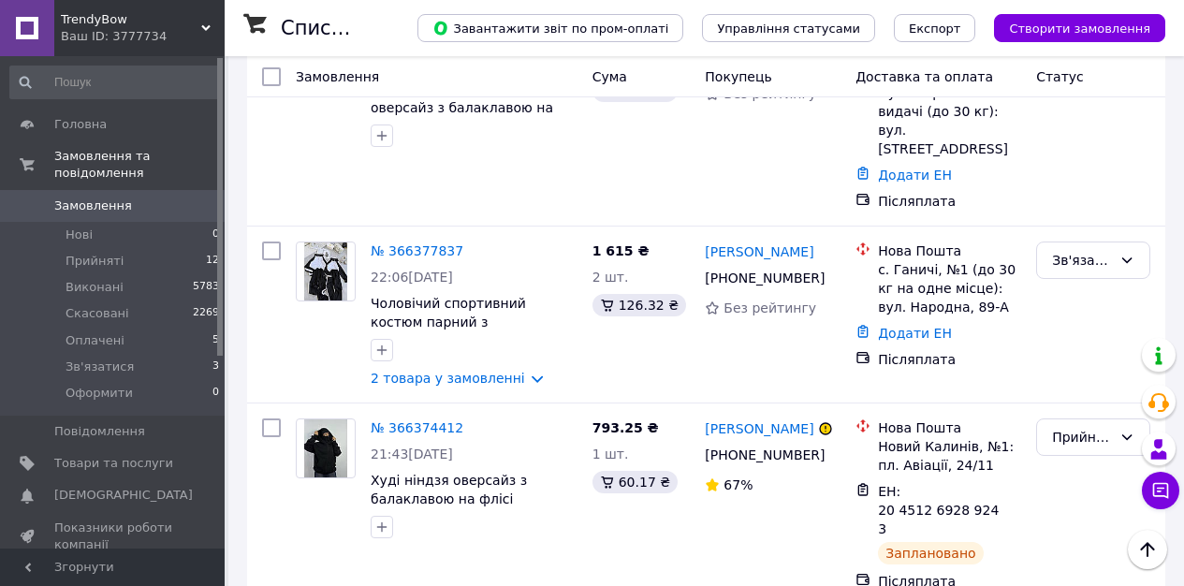
click at [99, 200] on span "Замовлення" at bounding box center [93, 205] width 78 height 17
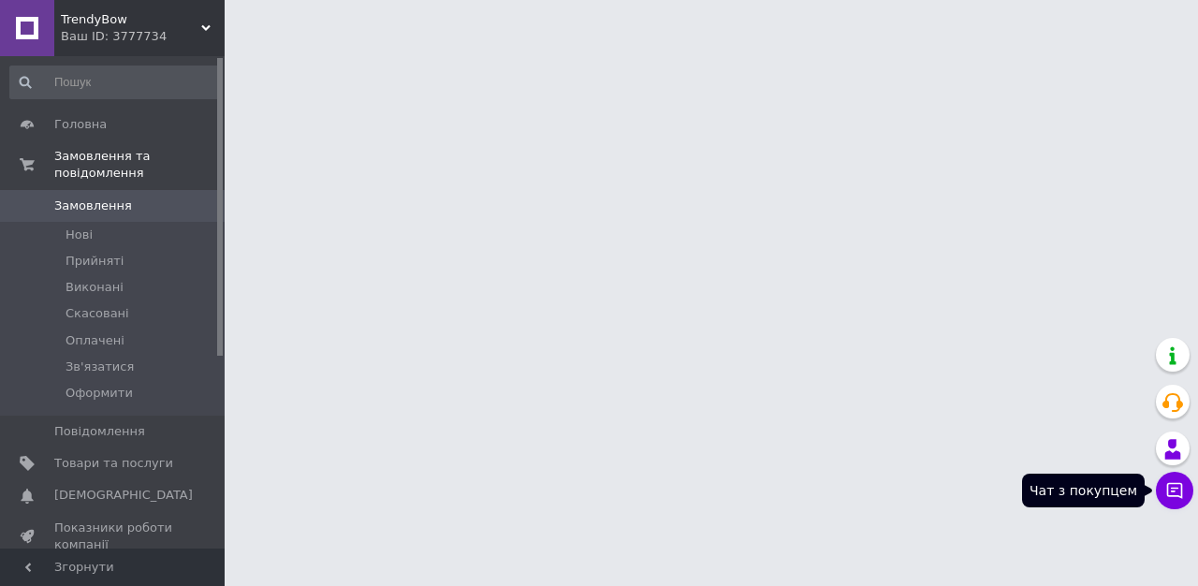
click at [1174, 490] on icon at bounding box center [1174, 490] width 19 height 19
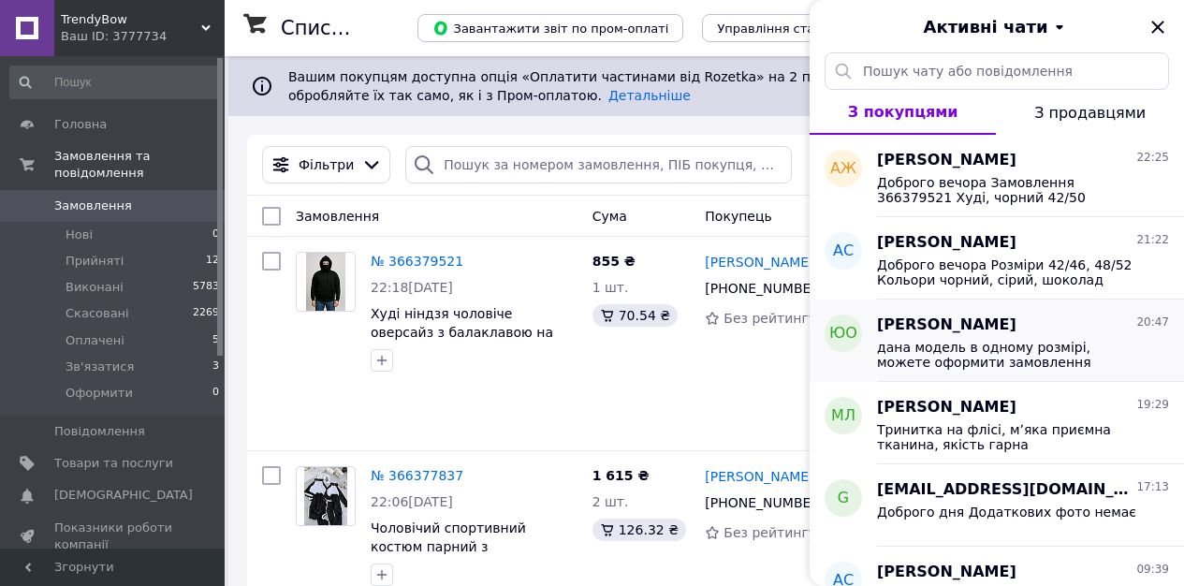
click at [1068, 361] on span "дана модель в одному розмірі, можете оформити замовлення" at bounding box center [1010, 355] width 266 height 30
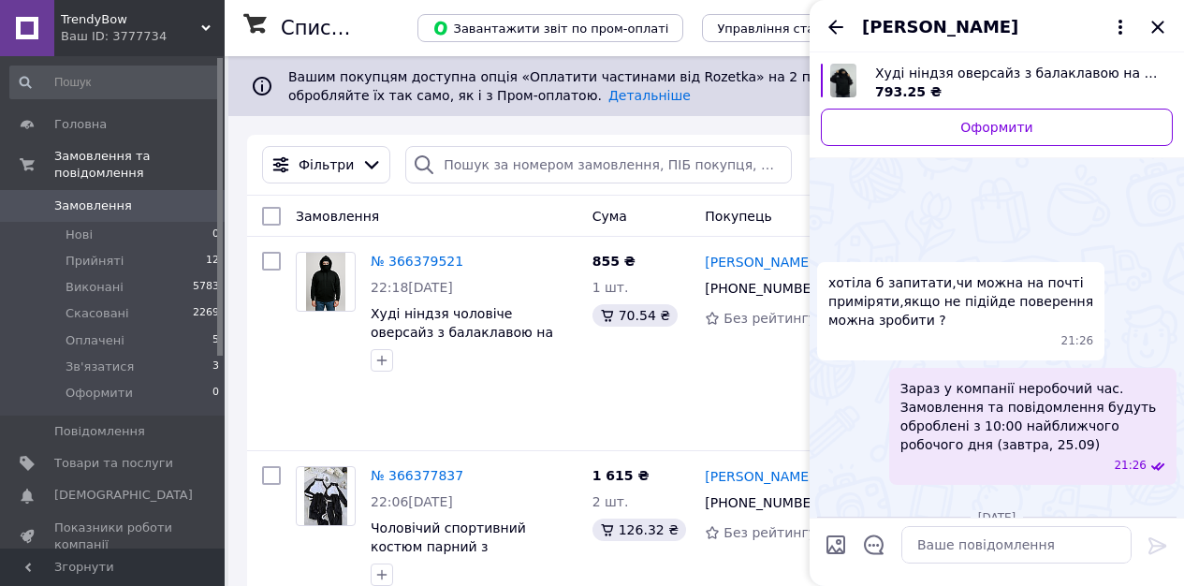
scroll to position [401, 0]
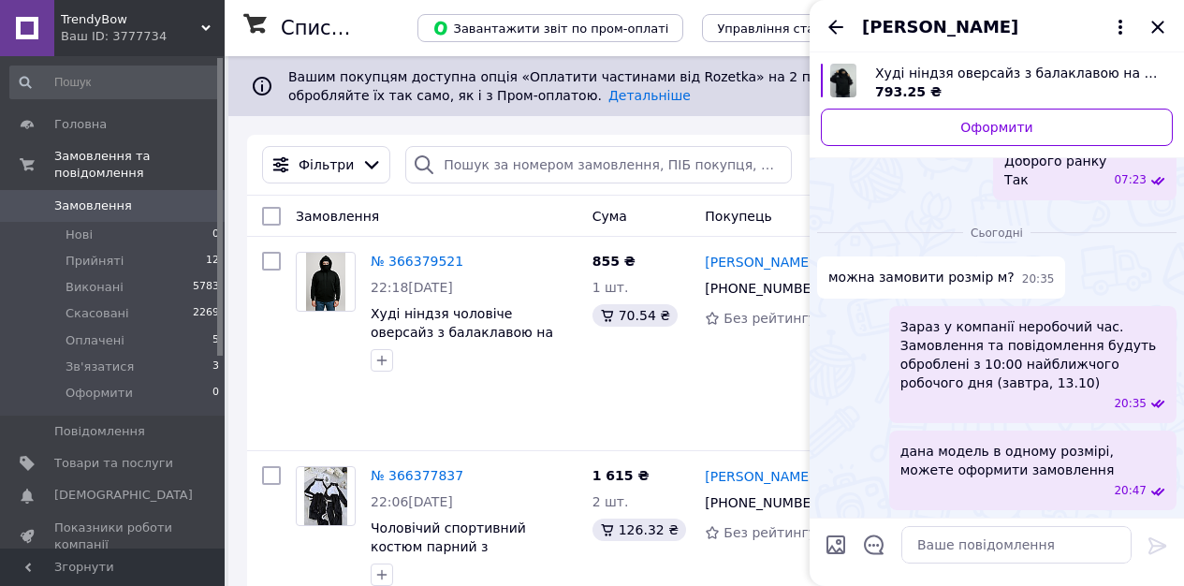
click at [823, 28] on div "юля огар" at bounding box center [996, 26] width 374 height 52
click at [840, 27] on icon "Назад" at bounding box center [835, 27] width 15 height 14
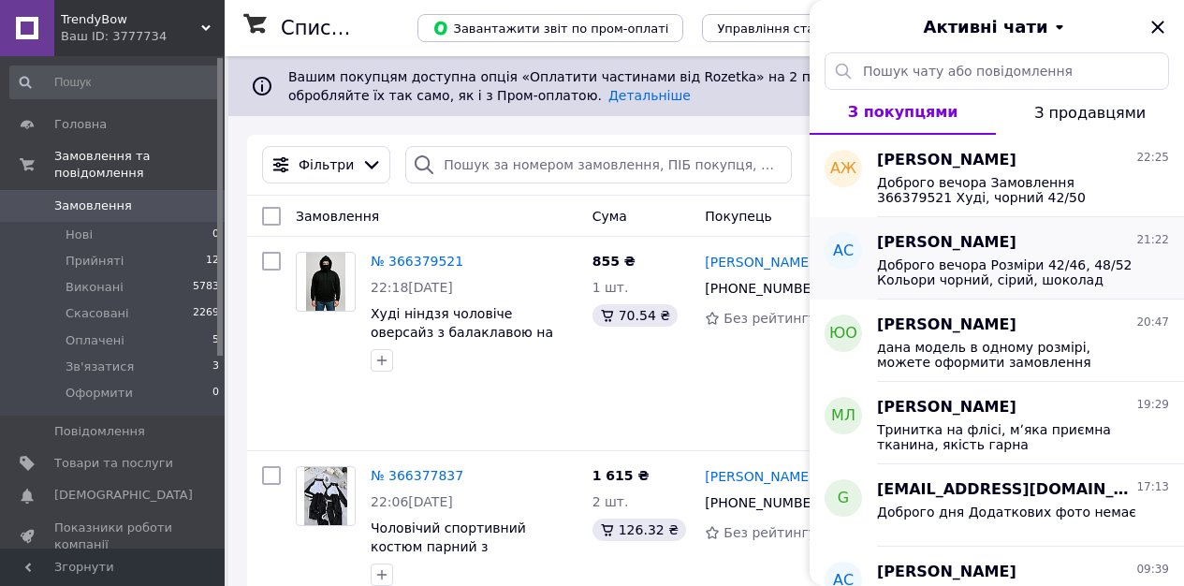
click at [1058, 260] on span "Доброго вечора Розміри 42/46, 48/52 Кольори чорний, сірий, шоколад" at bounding box center [1010, 272] width 266 height 30
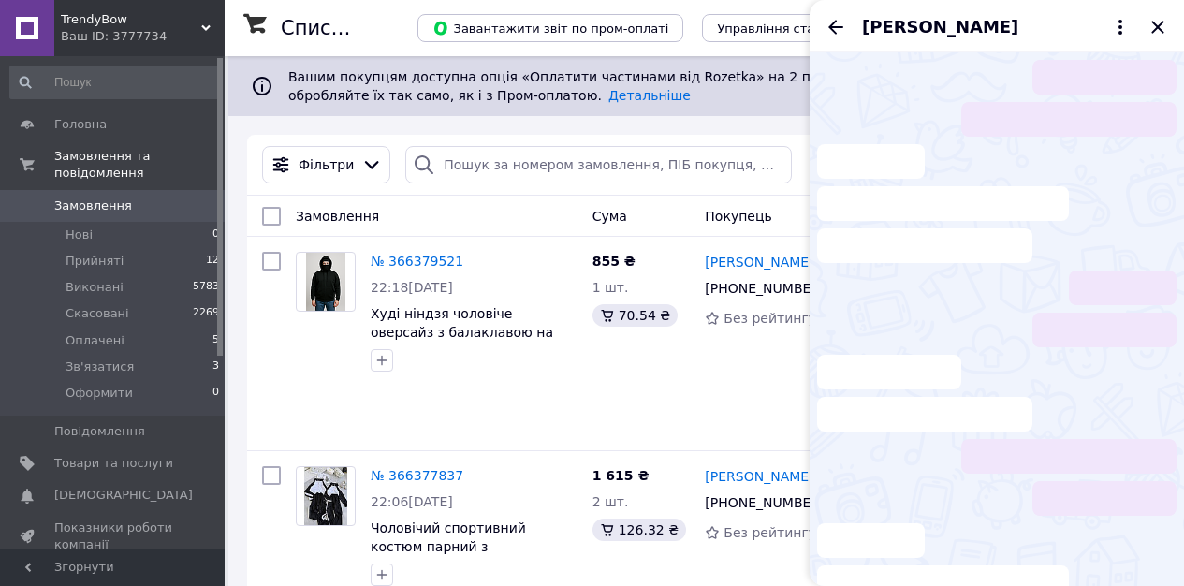
scroll to position [23, 0]
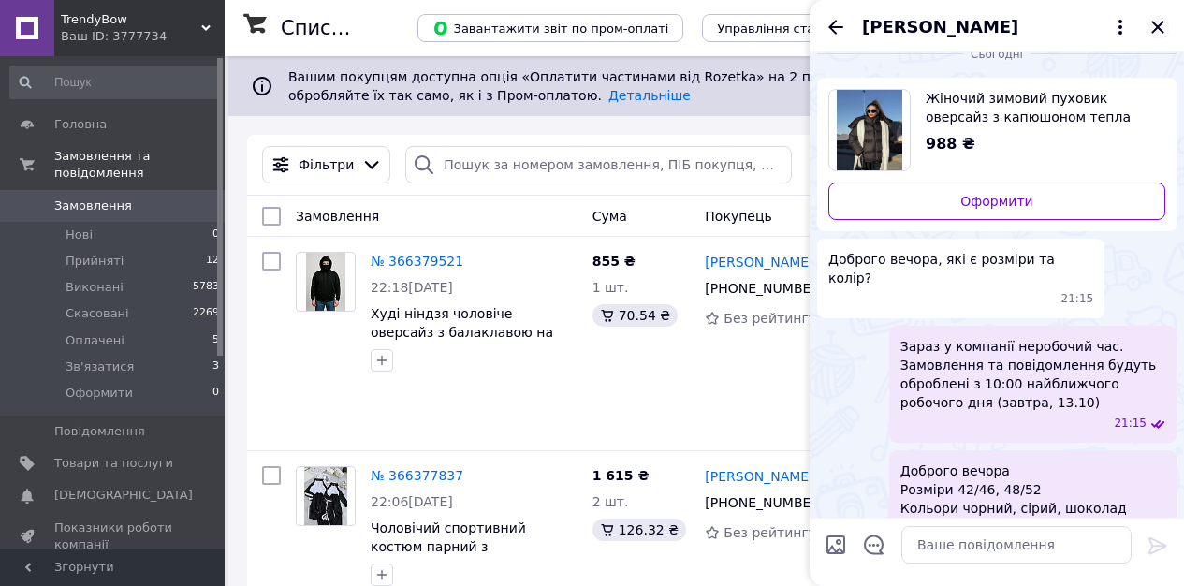
click at [1156, 31] on icon "Закрити" at bounding box center [1157, 27] width 22 height 22
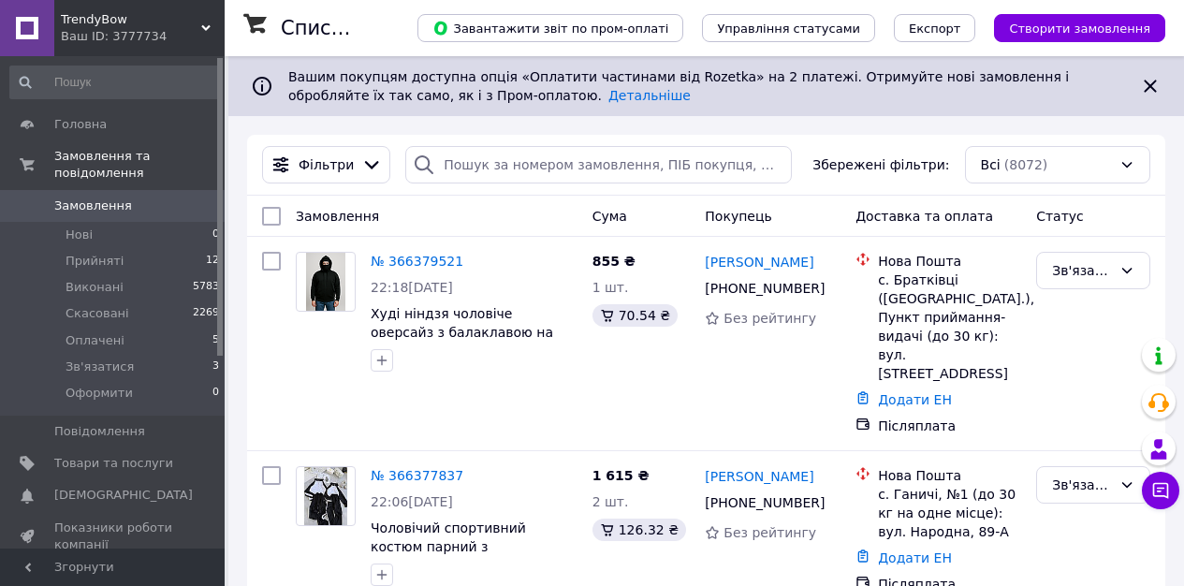
click at [106, 210] on span "Замовлення" at bounding box center [93, 205] width 78 height 17
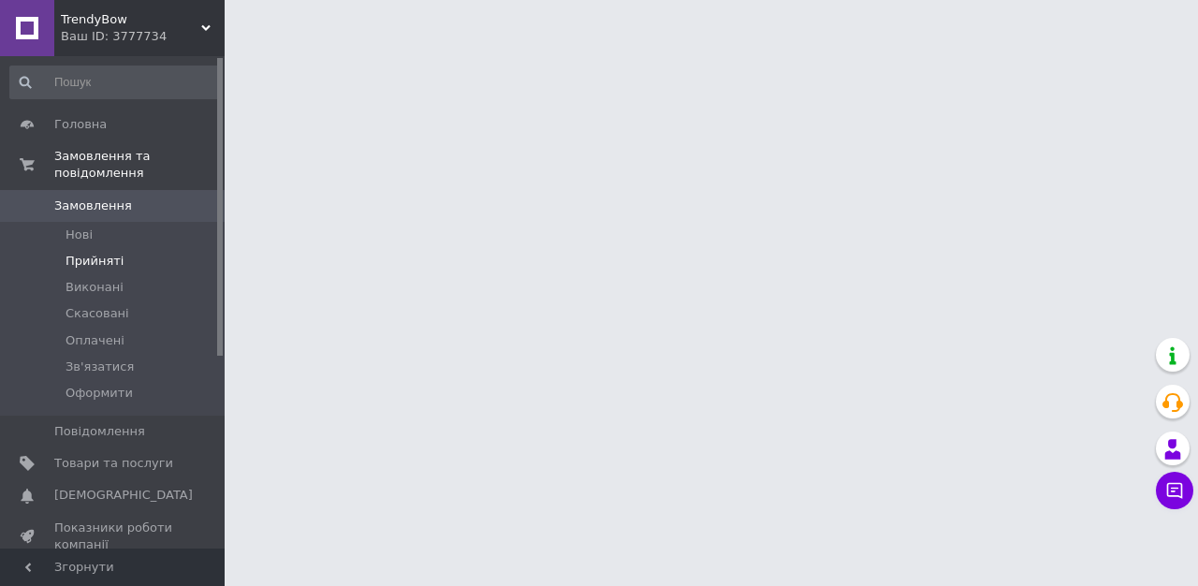
click at [110, 260] on span "Прийняті" at bounding box center [95, 261] width 58 height 17
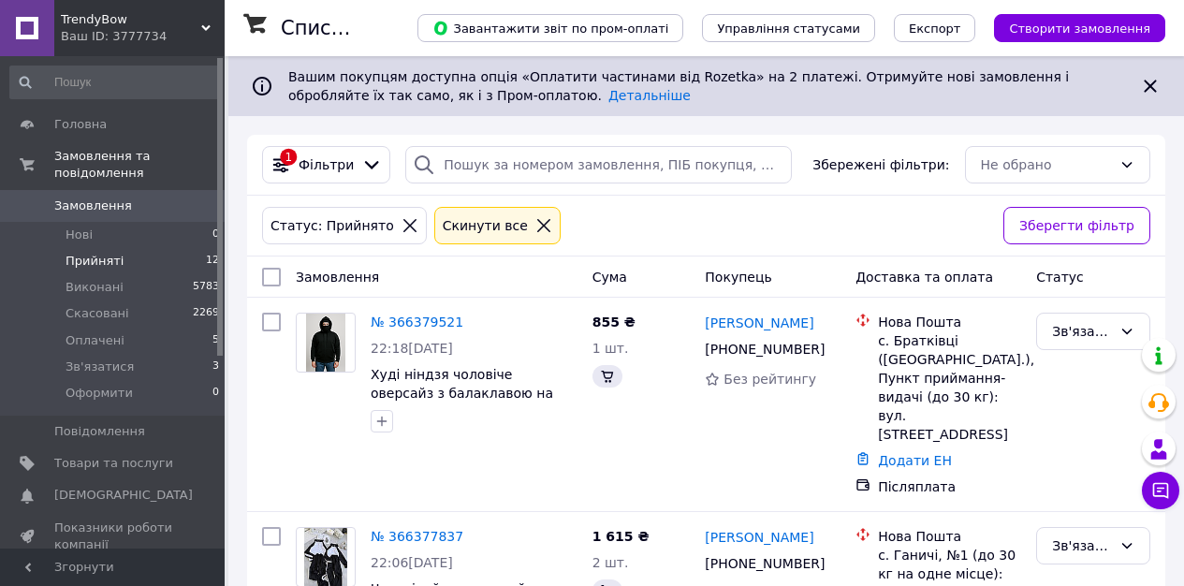
click at [109, 265] on span "Прийняті" at bounding box center [95, 261] width 58 height 17
click at [140, 264] on li "Прийняті 12" at bounding box center [115, 261] width 230 height 26
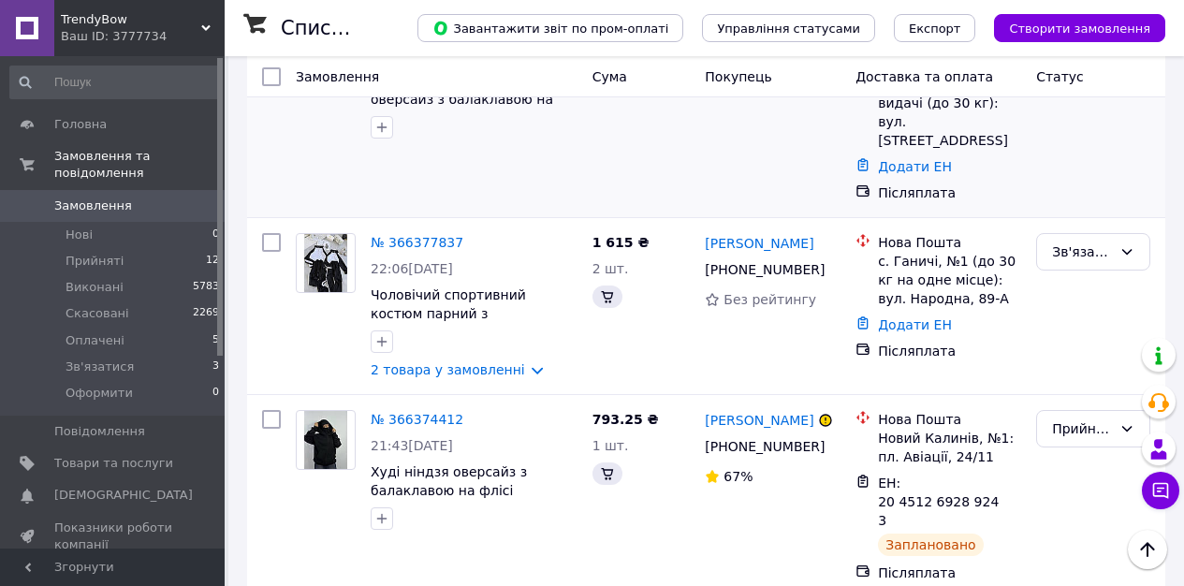
scroll to position [295, 0]
click at [180, 263] on li "Прийняті 12" at bounding box center [115, 261] width 230 height 26
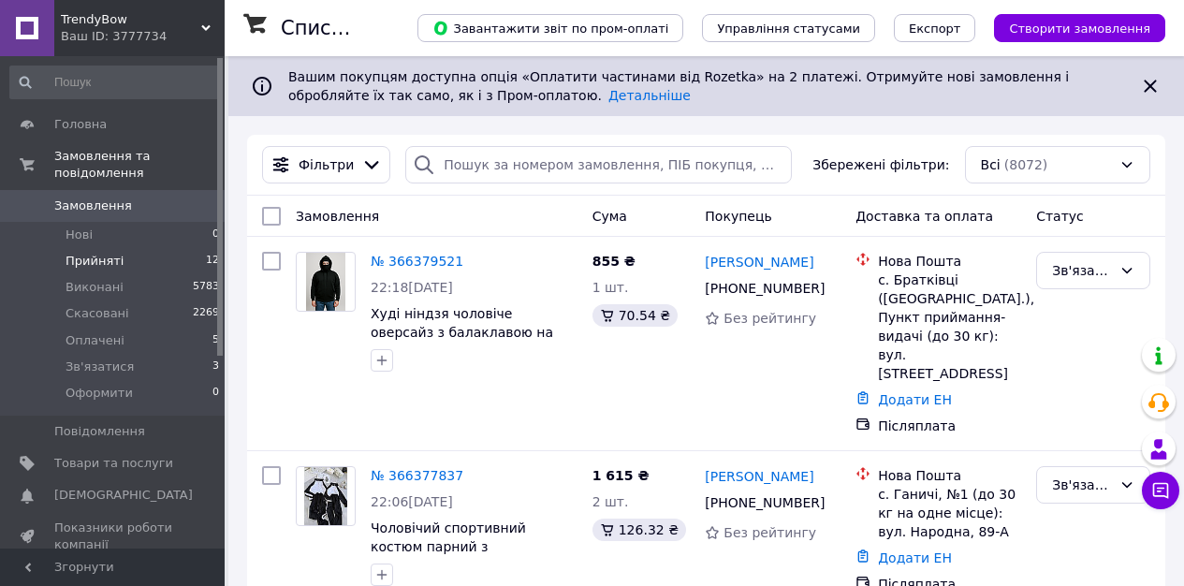
click at [110, 272] on li "Прийняті 12" at bounding box center [115, 261] width 230 height 26
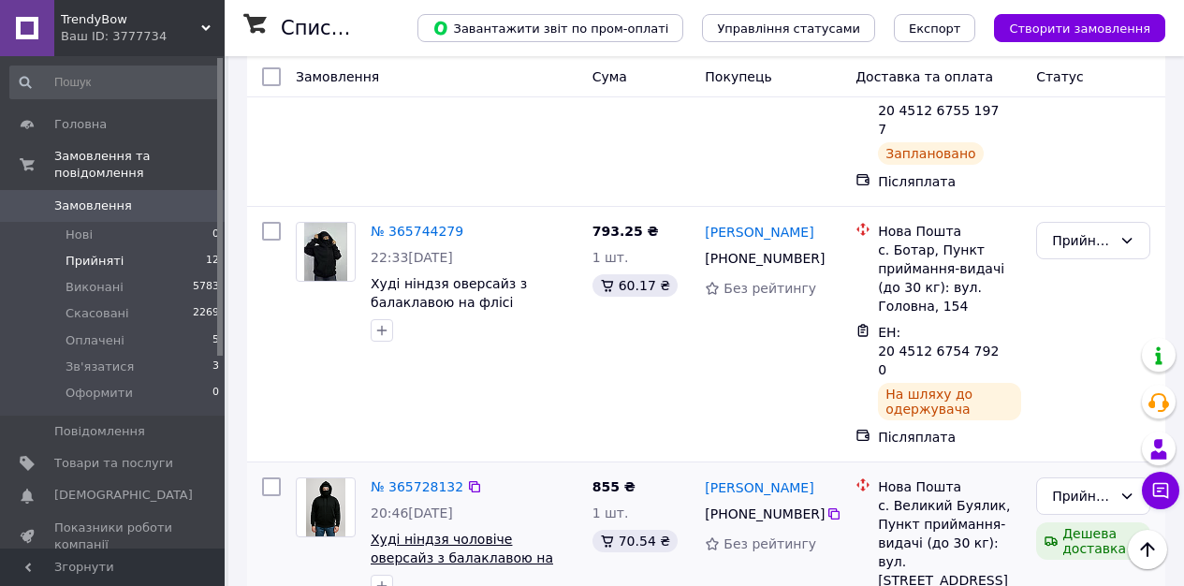
scroll to position [2470, 0]
